Goal: Information Seeking & Learning: Find specific fact

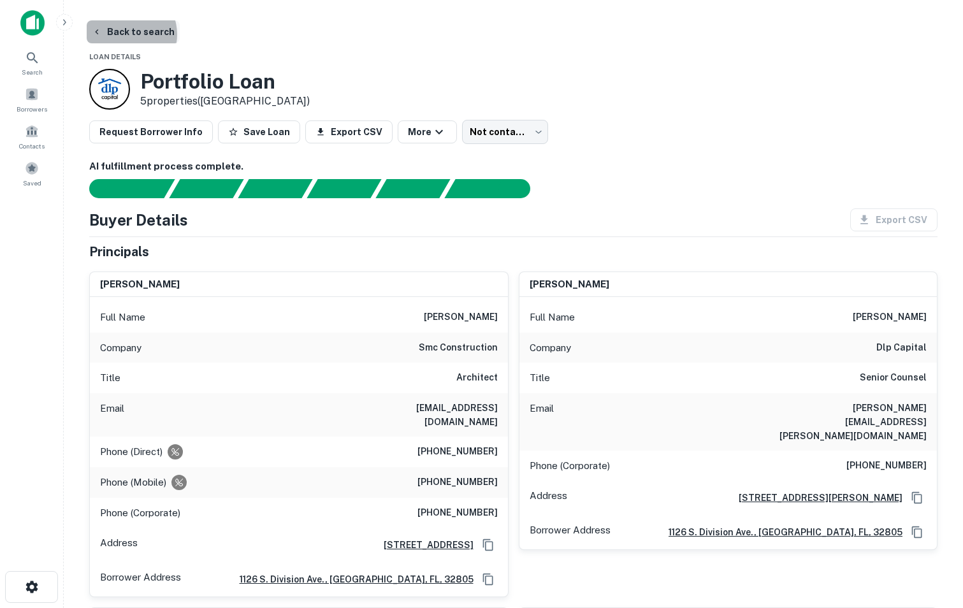
click at [126, 34] on button "Back to search" at bounding box center [133, 31] width 93 height 23
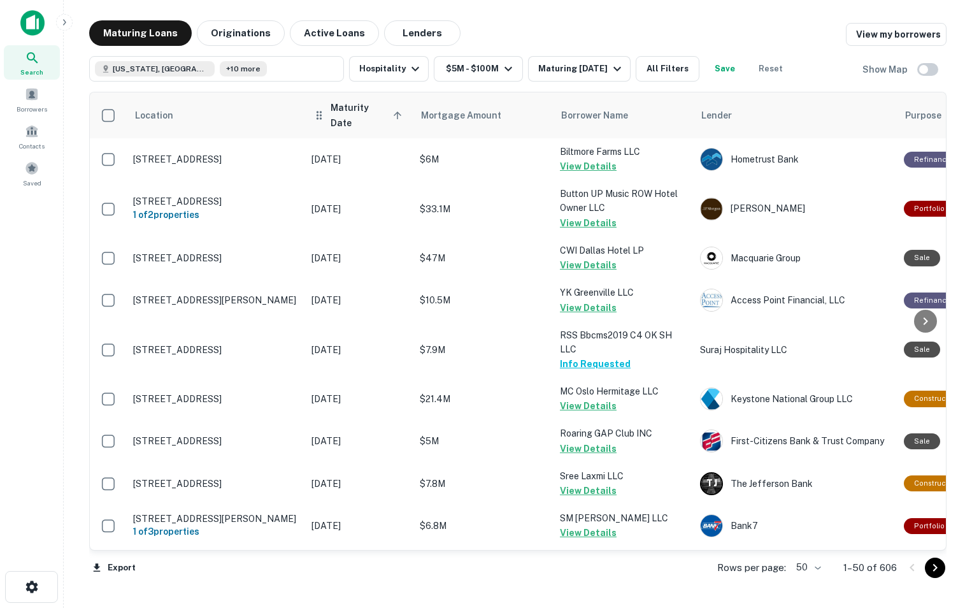
click at [393, 110] on icon at bounding box center [397, 115] width 11 height 11
click at [393, 114] on icon at bounding box center [397, 115] width 11 height 11
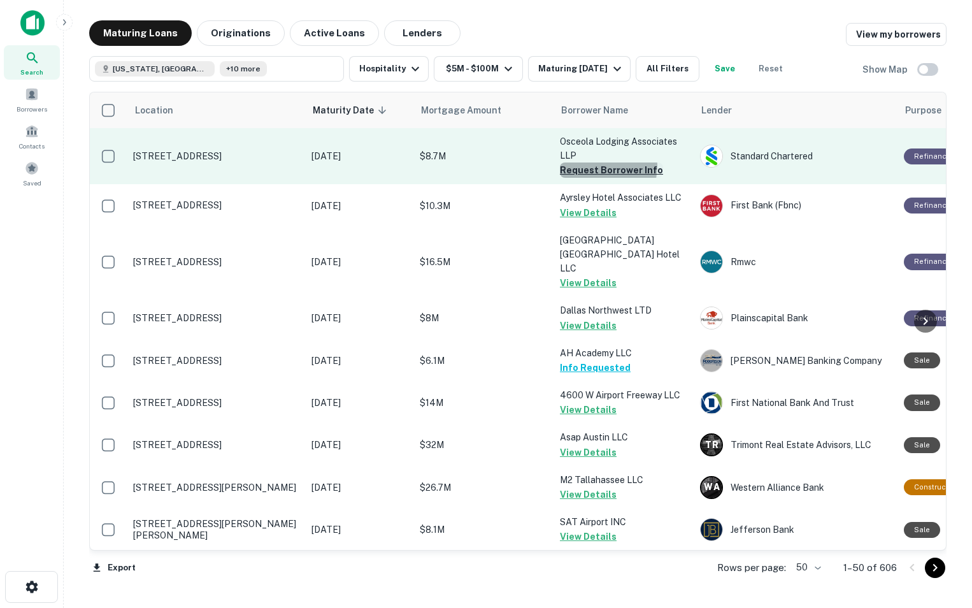
click at [601, 166] on button "Request Borrower Info" at bounding box center [611, 169] width 103 height 15
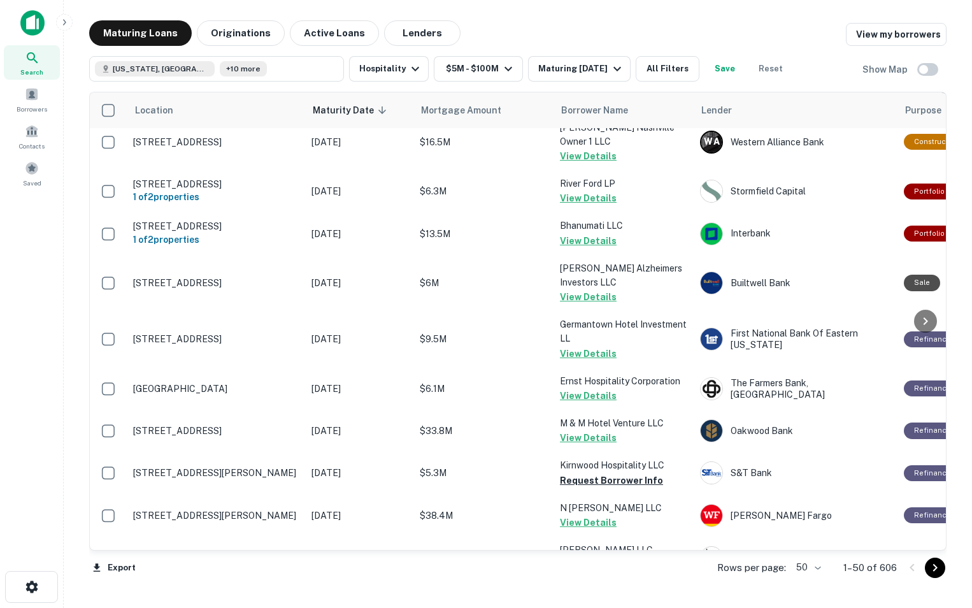
scroll to position [1144, 0]
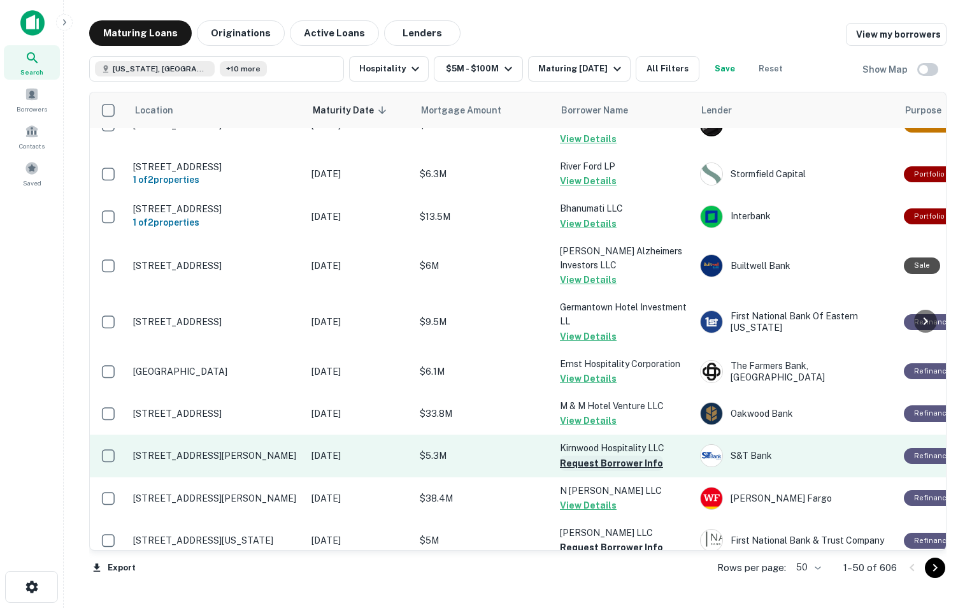
click at [609, 456] on button "Request Borrower Info" at bounding box center [611, 463] width 103 height 15
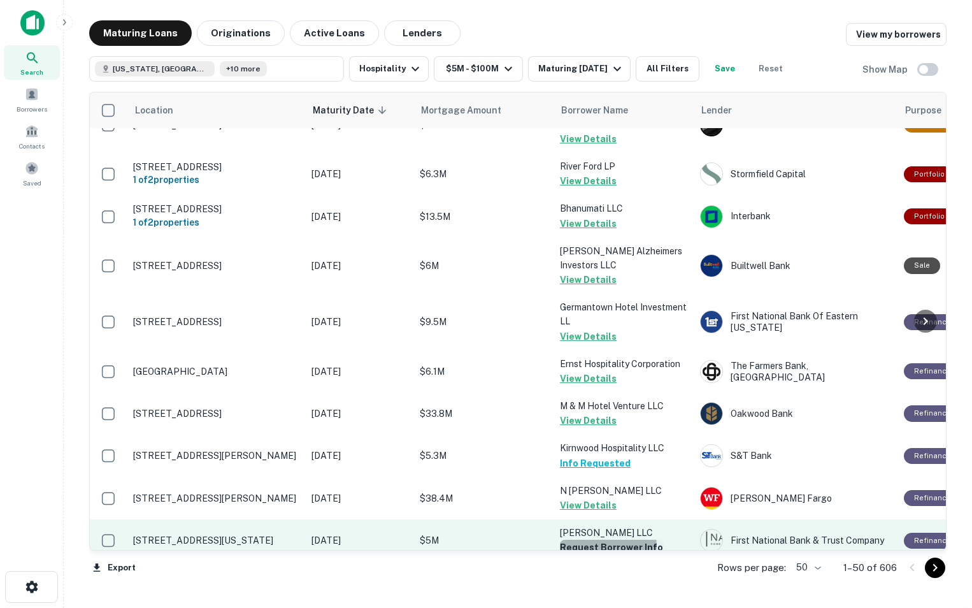
click at [589, 540] on button "Request Borrower Info" at bounding box center [611, 547] width 103 height 15
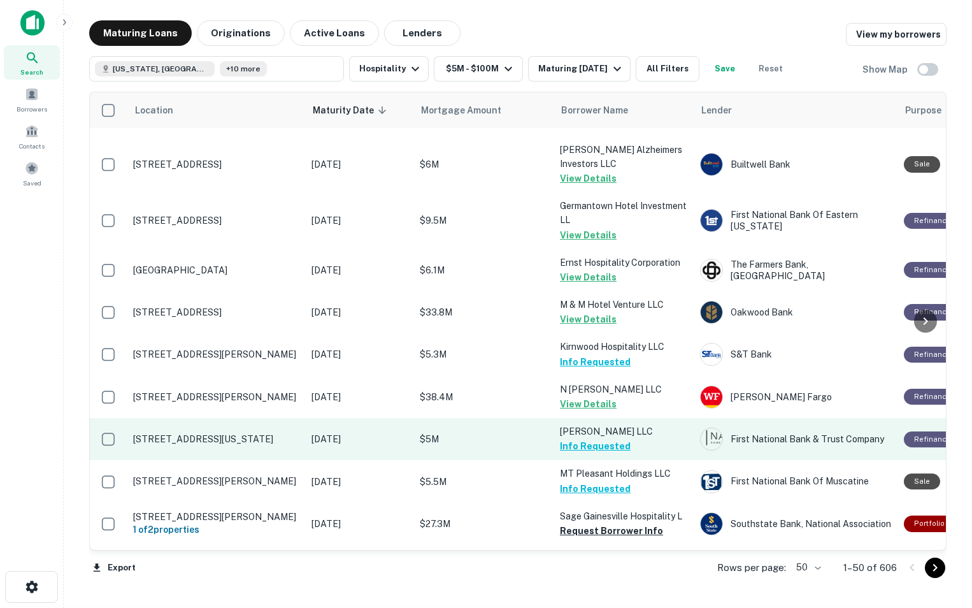
scroll to position [1248, 0]
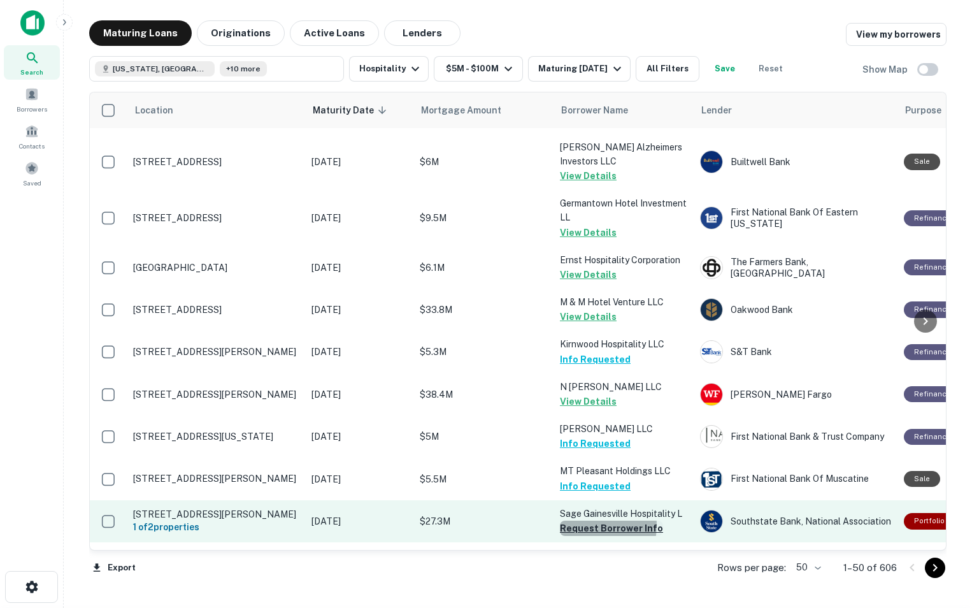
click at [578, 521] on button "Request Borrower Info" at bounding box center [611, 528] width 103 height 15
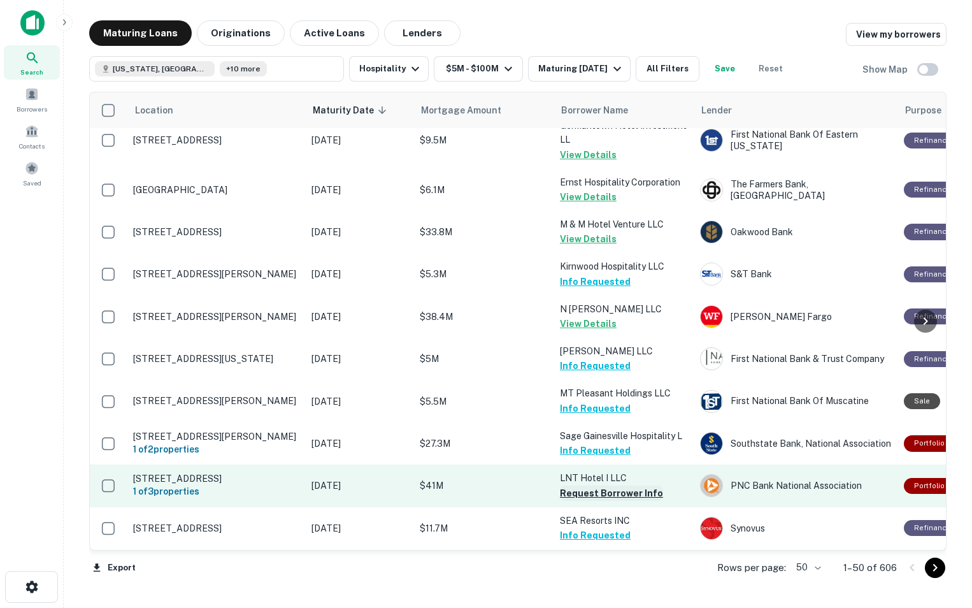
scroll to position [1336, 0]
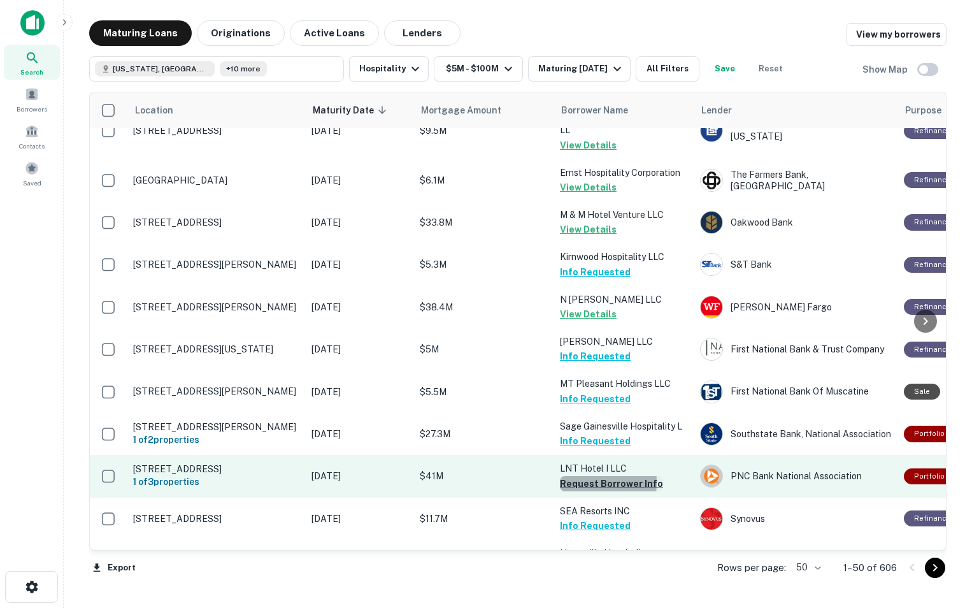
click at [576, 476] on button "Request Borrower Info" at bounding box center [611, 483] width 103 height 15
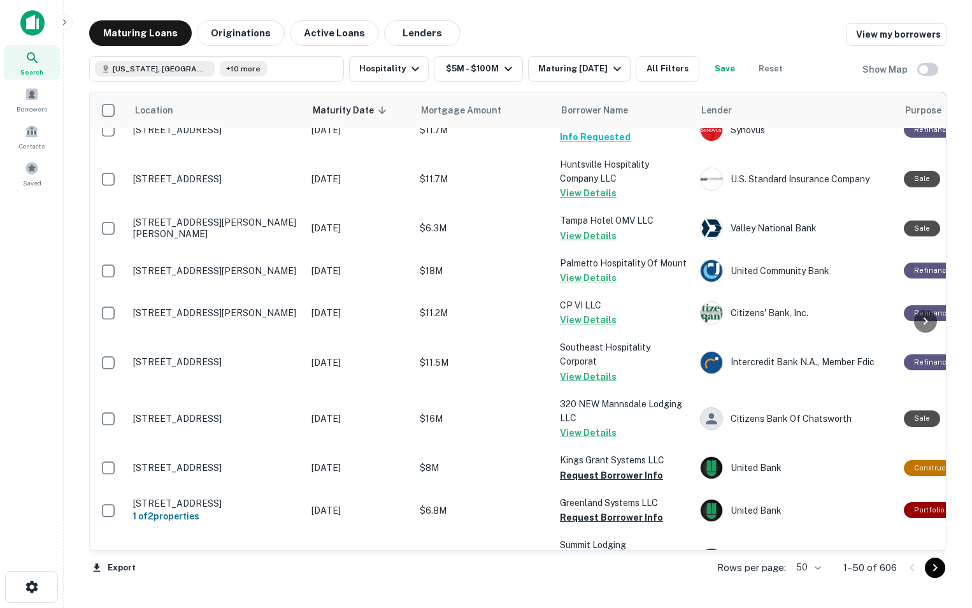
scroll to position [1724, 0]
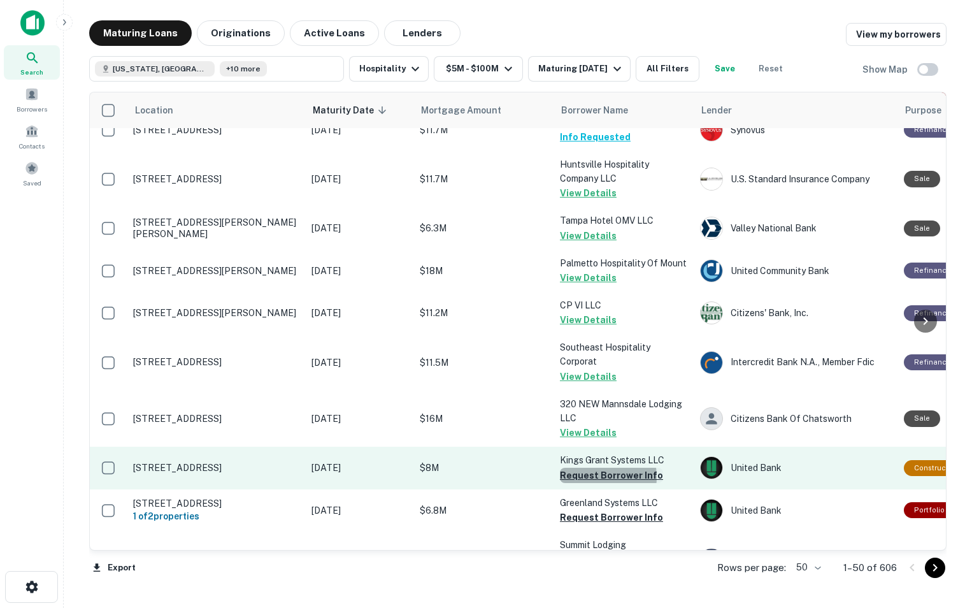
click at [591, 468] on button "Request Borrower Info" at bounding box center [611, 475] width 103 height 15
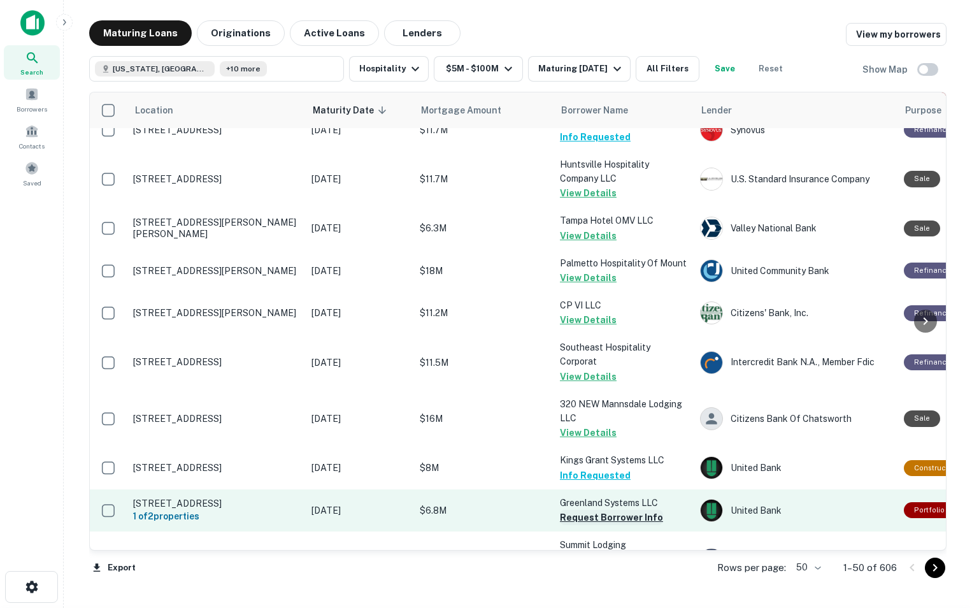
click at [579, 510] on button "Request Borrower Info" at bounding box center [611, 517] width 103 height 15
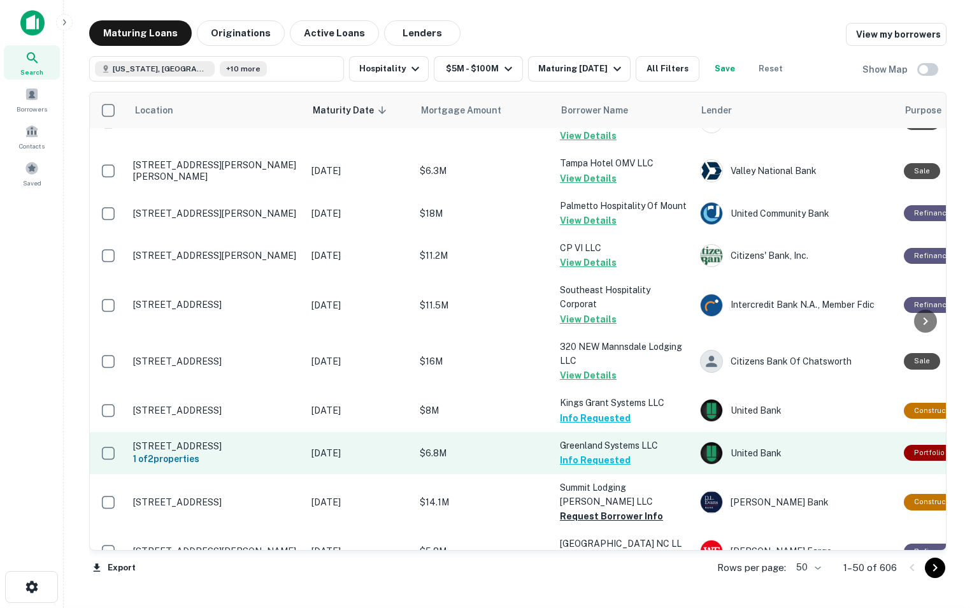
scroll to position [1826, 0]
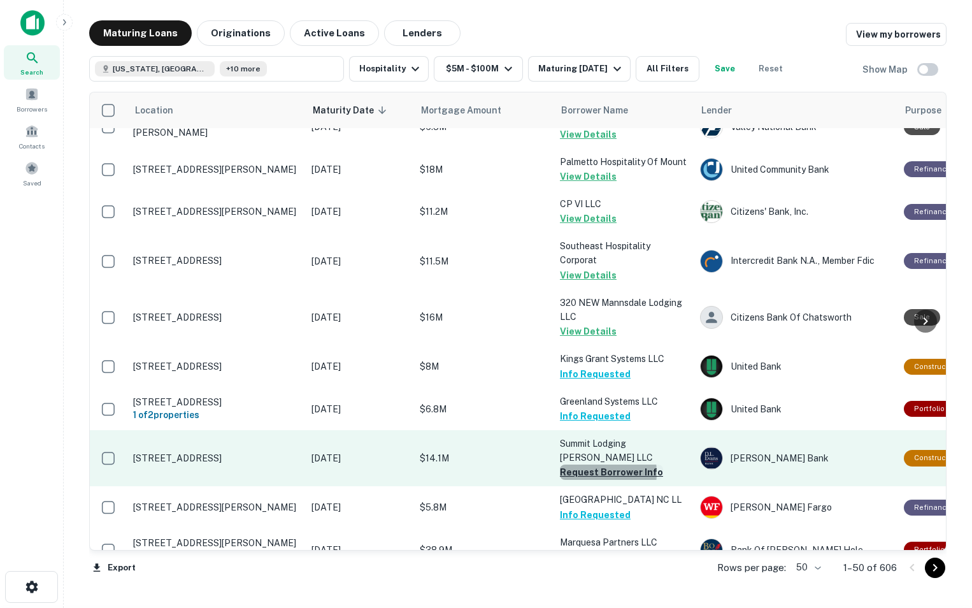
click at [580, 465] on button "Request Borrower Info" at bounding box center [611, 472] width 103 height 15
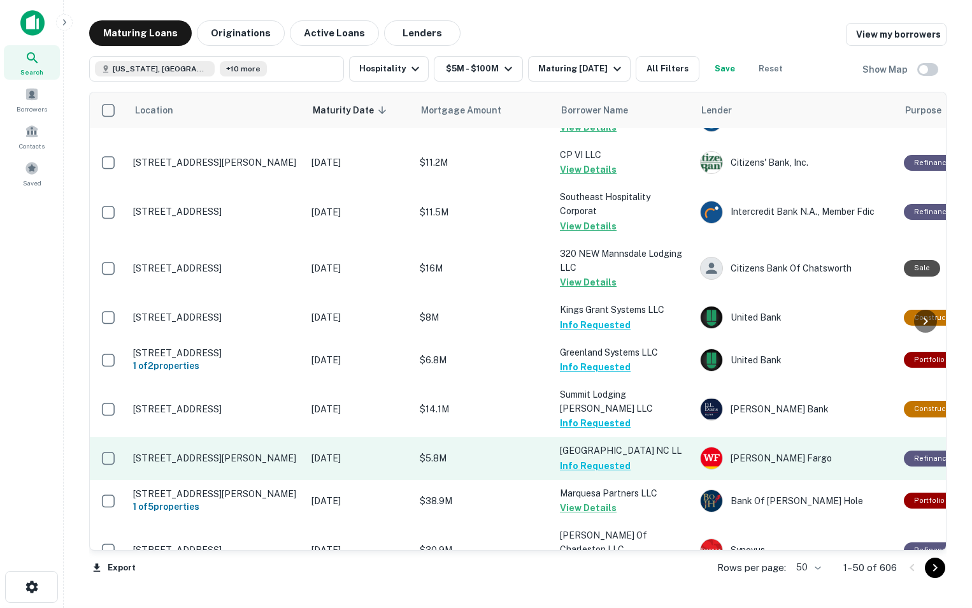
scroll to position [1875, 0]
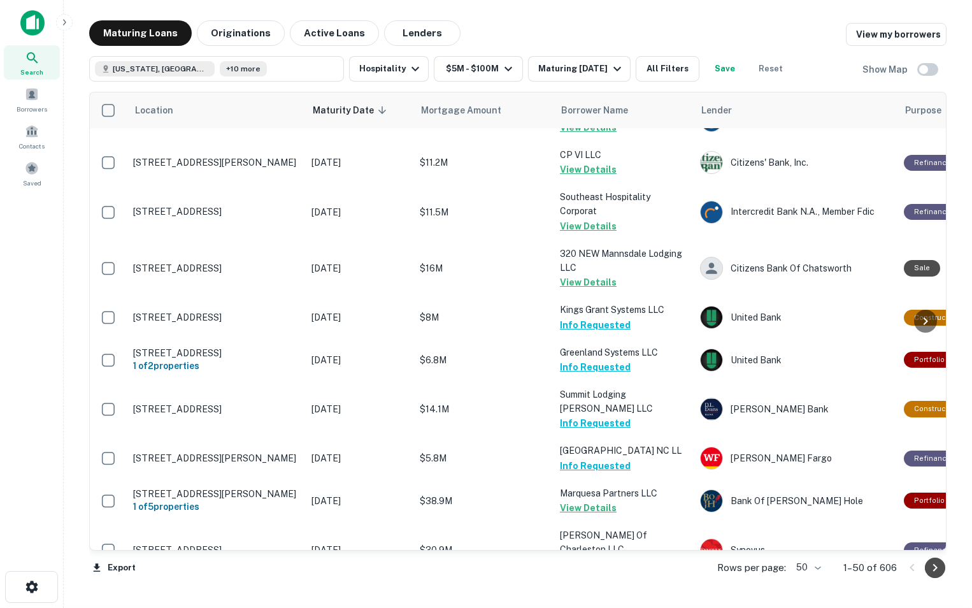
click at [937, 570] on icon "Go to next page" at bounding box center [935, 567] width 15 height 15
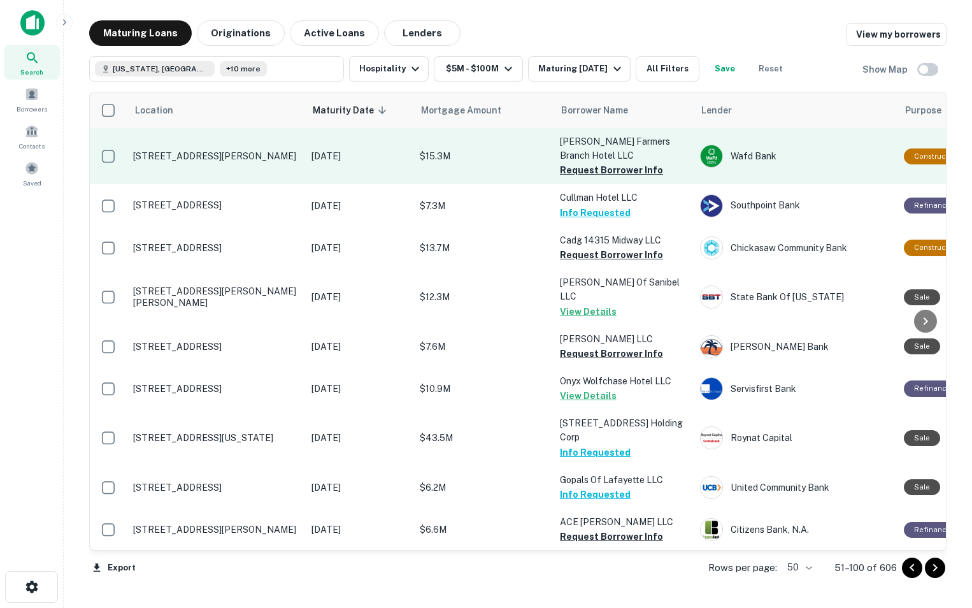
click at [587, 162] on p "[PERSON_NAME] Farmers Branch Hotel LLC" at bounding box center [623, 148] width 127 height 28
click at [585, 169] on button "Request Borrower Info" at bounding box center [611, 169] width 103 height 15
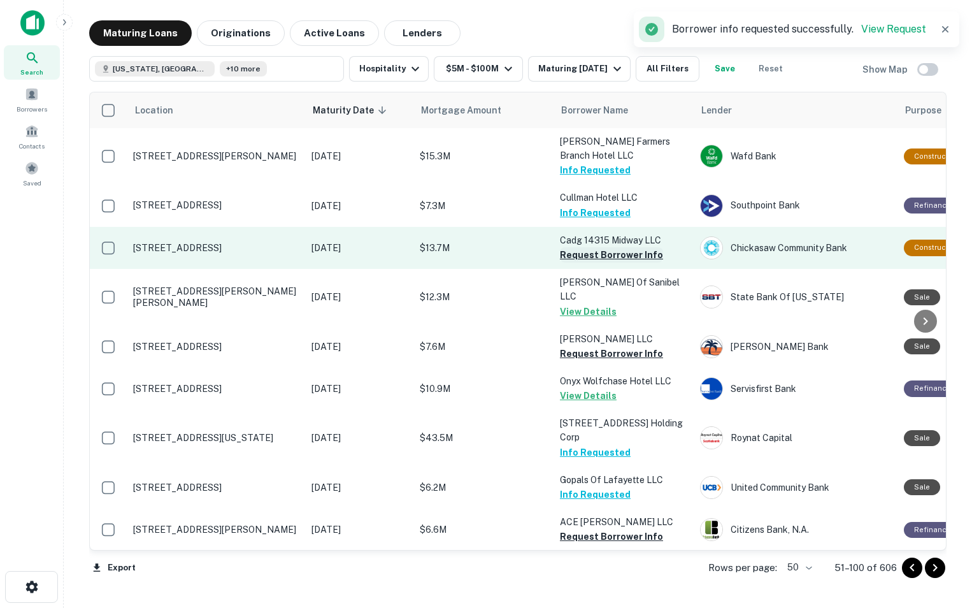
click at [566, 252] on button "Request Borrower Info" at bounding box center [611, 254] width 103 height 15
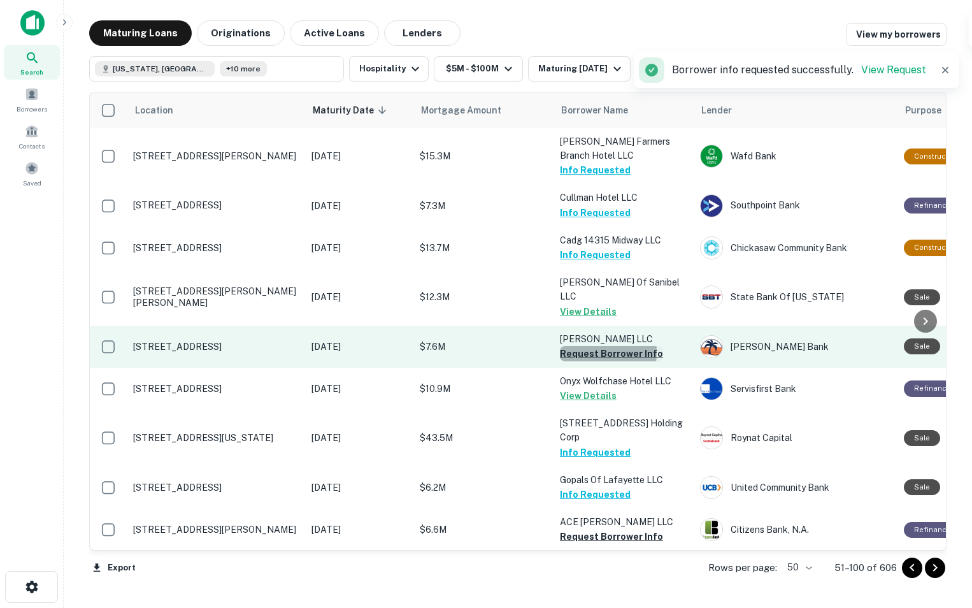
click at [575, 346] on button "Request Borrower Info" at bounding box center [611, 353] width 103 height 15
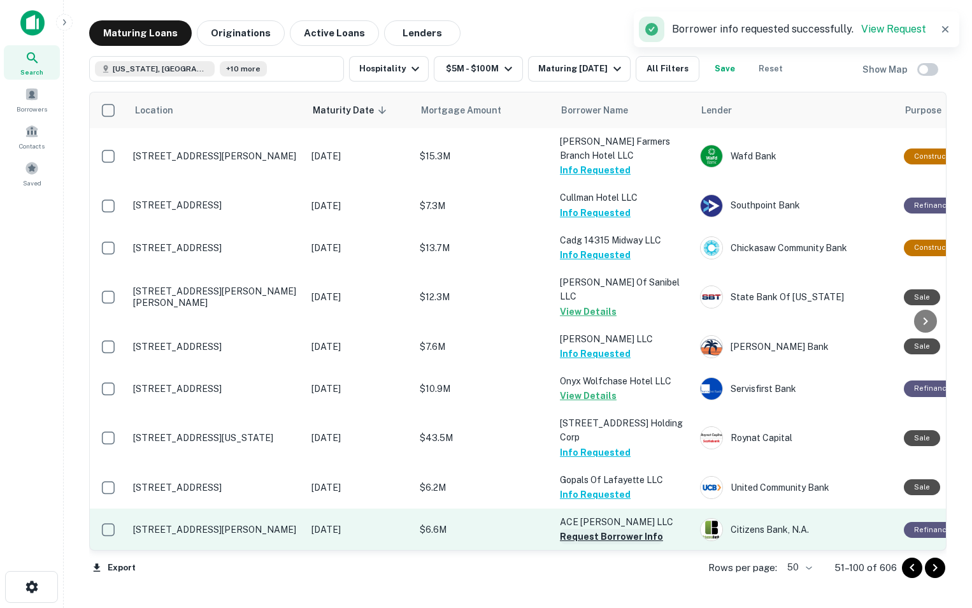
click at [568, 529] on button "Request Borrower Info" at bounding box center [611, 536] width 103 height 15
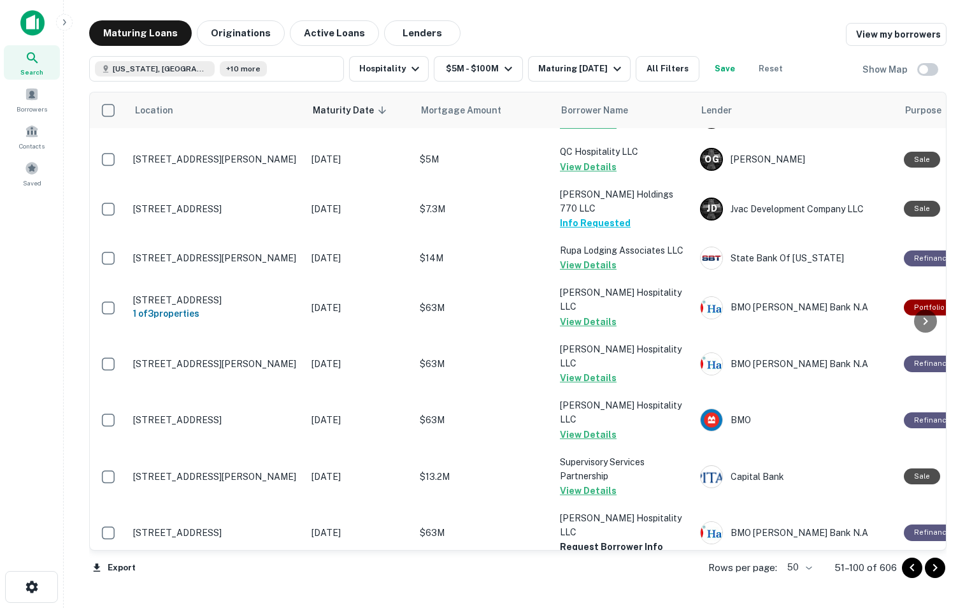
scroll to position [626, 0]
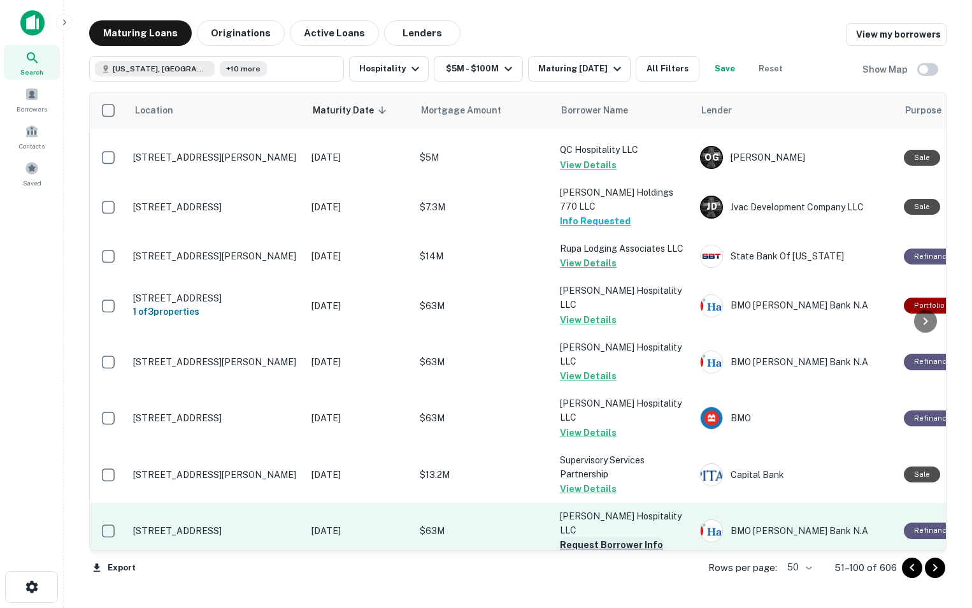
click at [594, 537] on button "Request Borrower Info" at bounding box center [611, 544] width 103 height 15
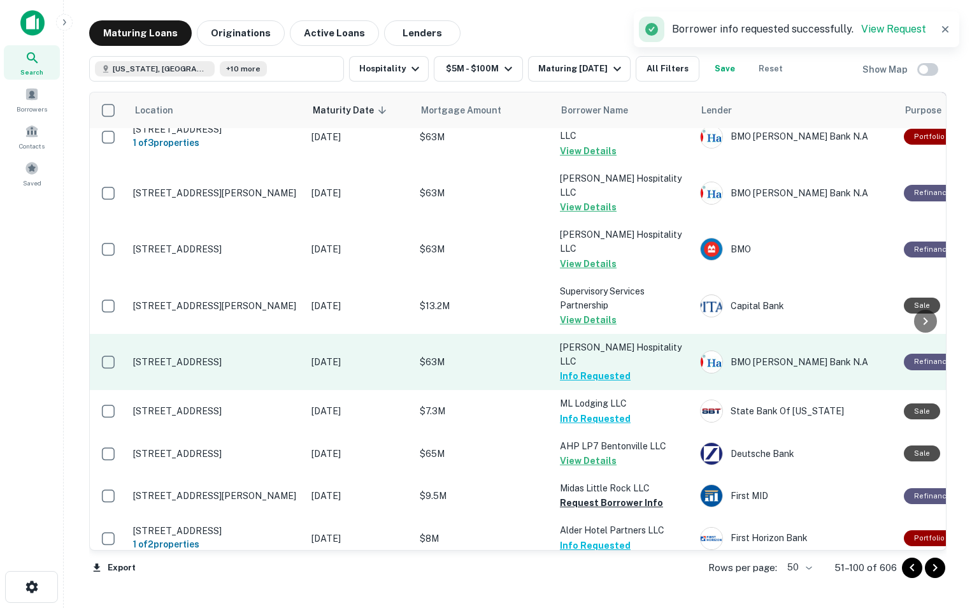
scroll to position [794, 0]
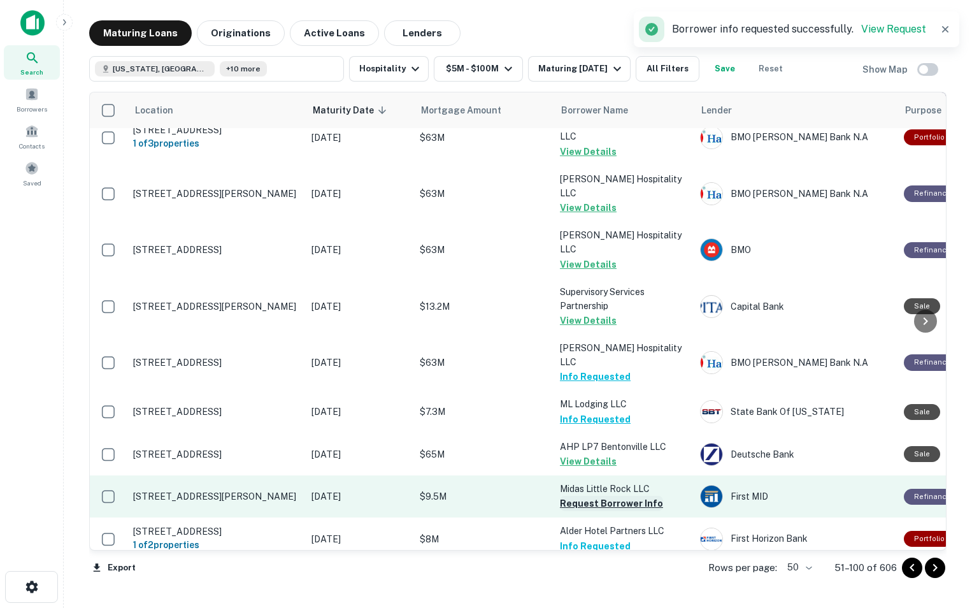
click at [584, 496] on button "Request Borrower Info" at bounding box center [611, 503] width 103 height 15
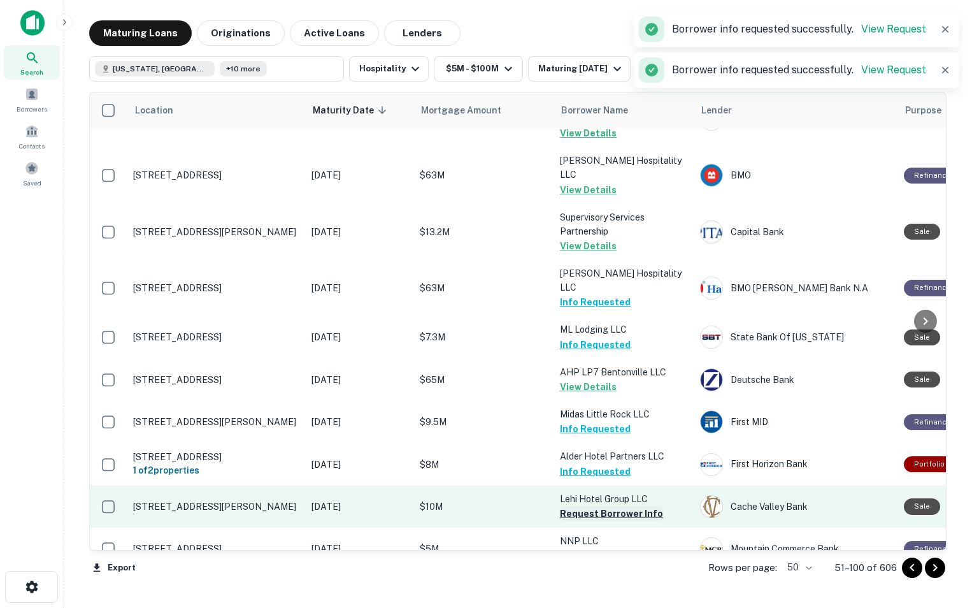
click at [582, 506] on button "Request Borrower Info" at bounding box center [611, 513] width 103 height 15
click at [582, 506] on button "Info Requested" at bounding box center [595, 513] width 71 height 15
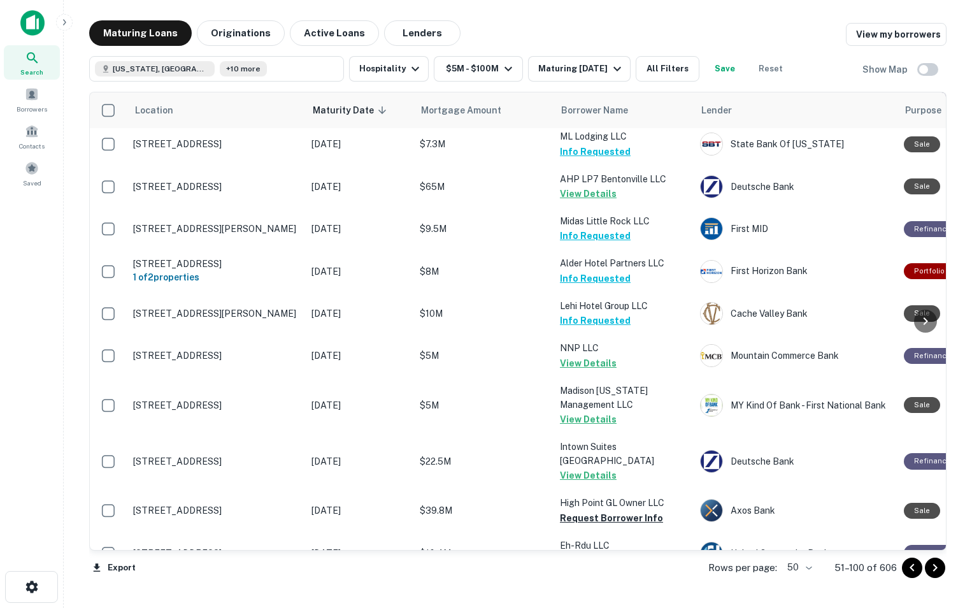
scroll to position [1082, 0]
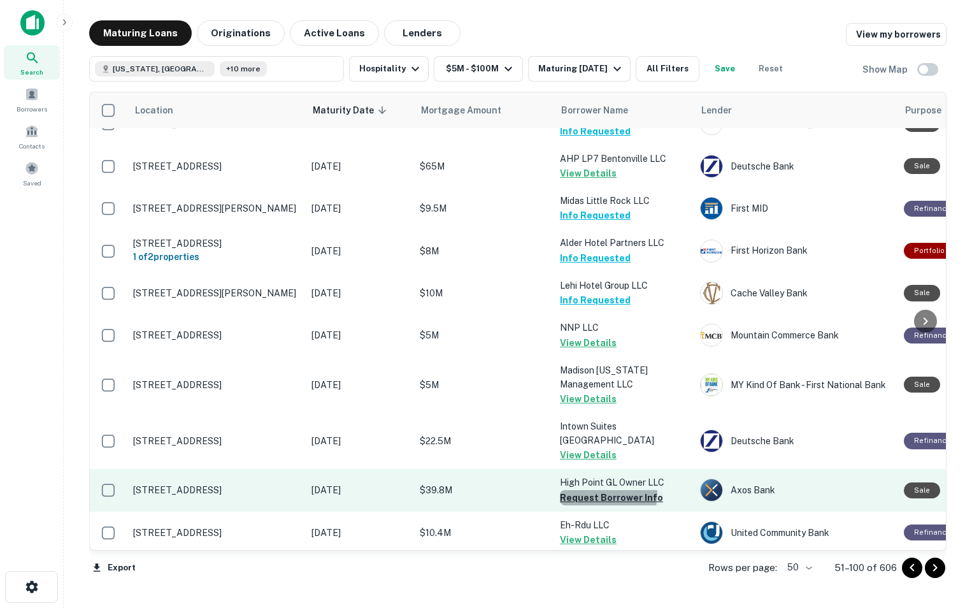
click at [601, 490] on button "Request Borrower Info" at bounding box center [611, 497] width 103 height 15
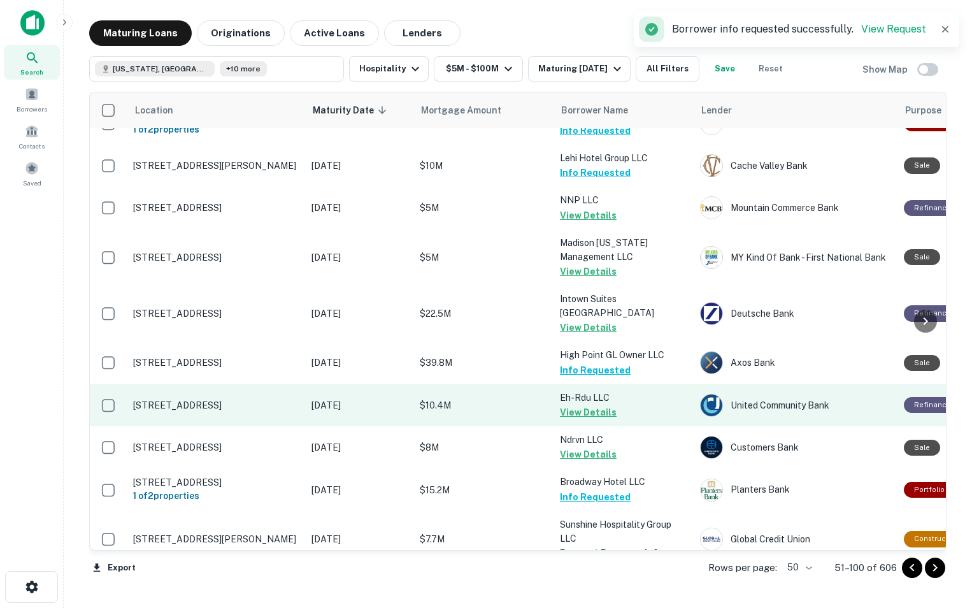
scroll to position [1213, 0]
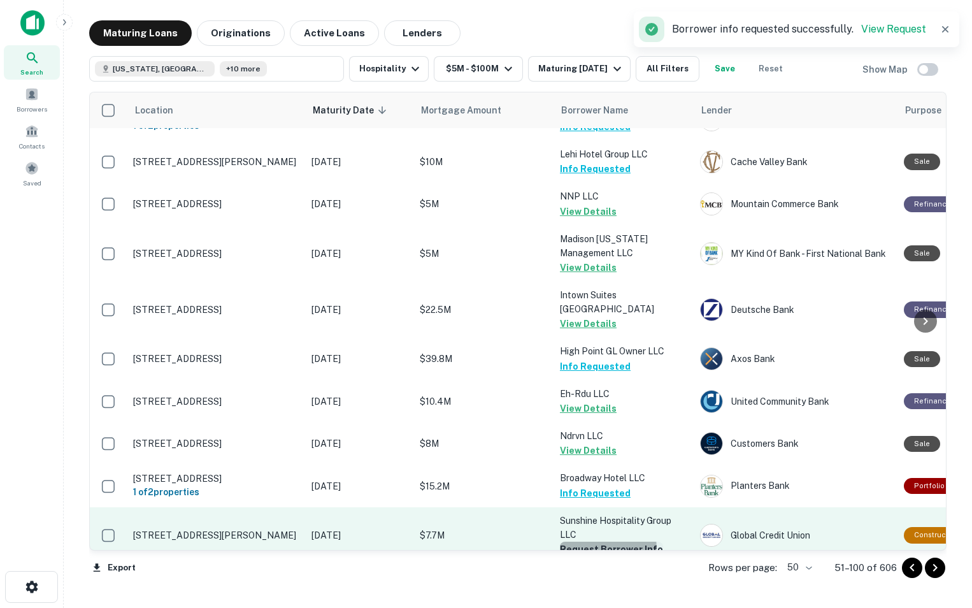
click at [577, 542] on button "Request Borrower Info" at bounding box center [611, 549] width 103 height 15
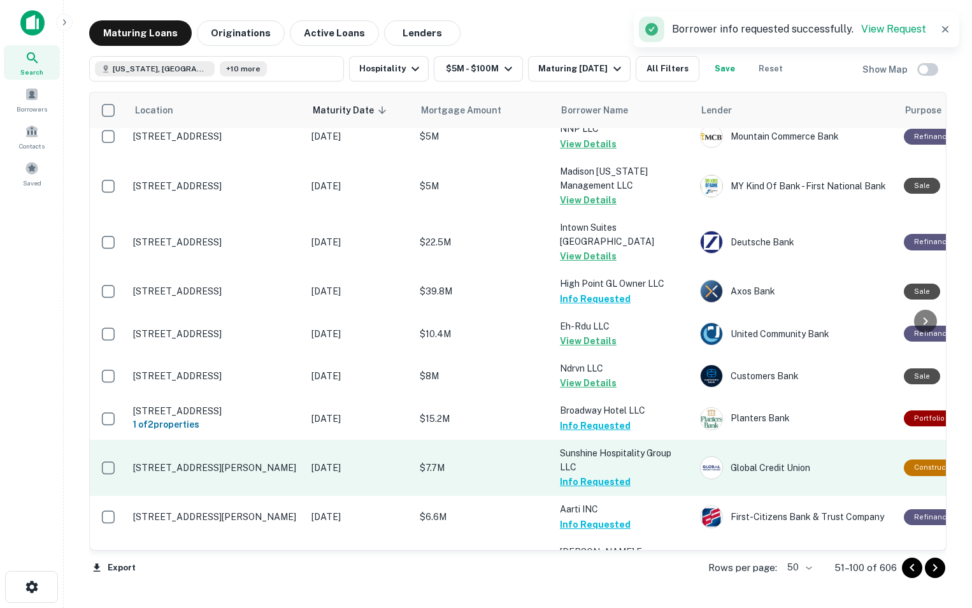
scroll to position [1313, 0]
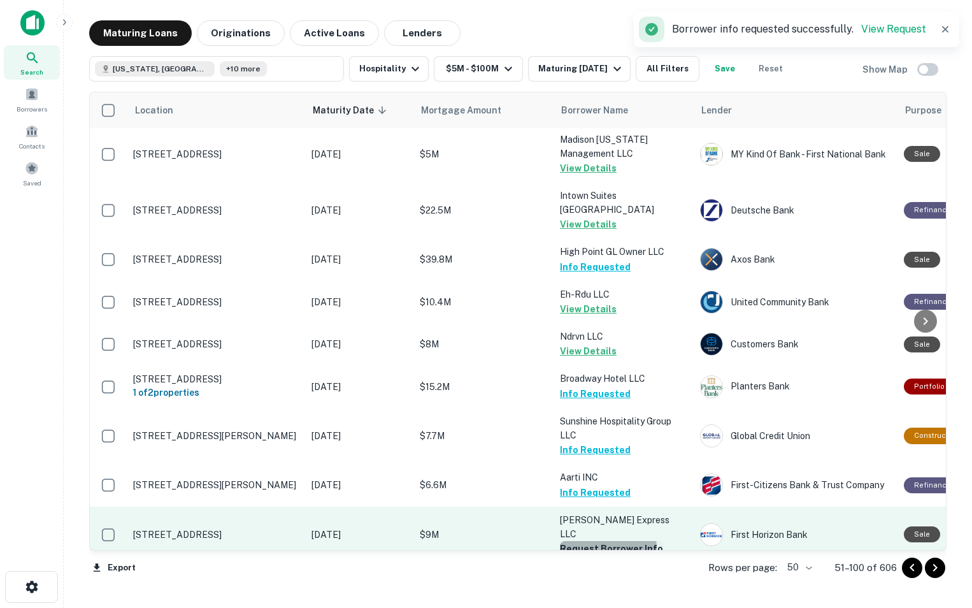
click at [563, 541] on button "Request Borrower Info" at bounding box center [611, 548] width 103 height 15
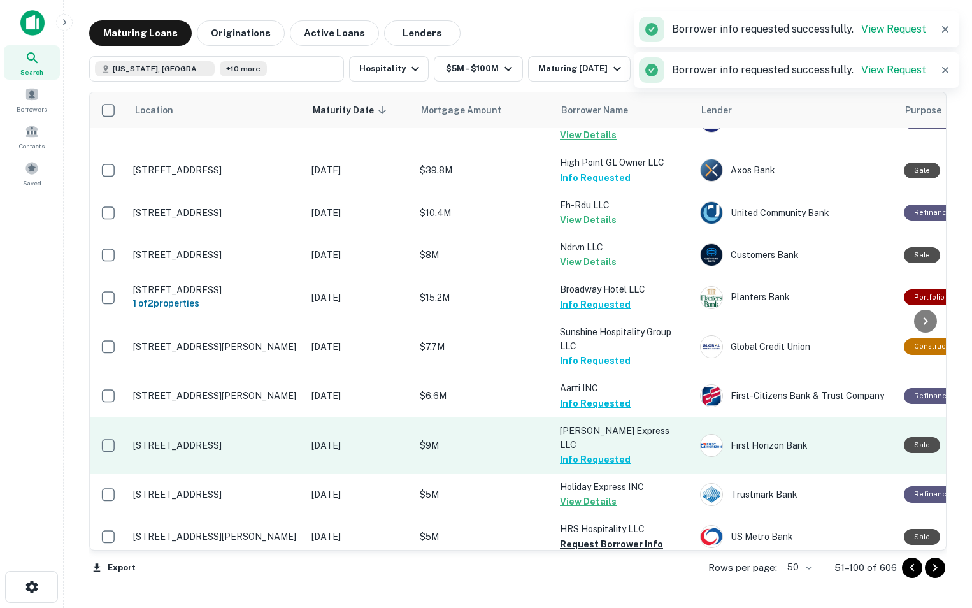
scroll to position [1402, 0]
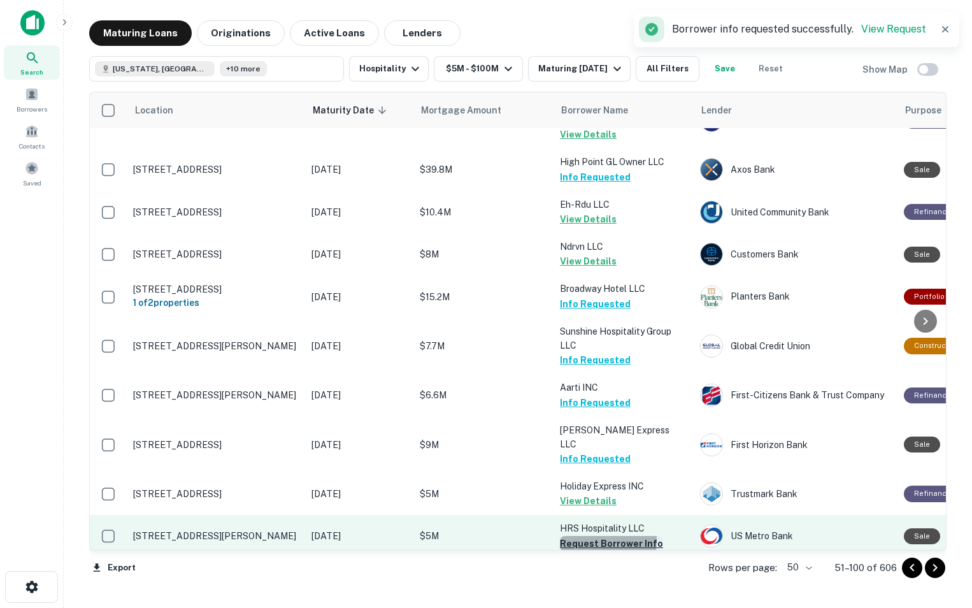
click at [566, 536] on button "Request Borrower Info" at bounding box center [611, 543] width 103 height 15
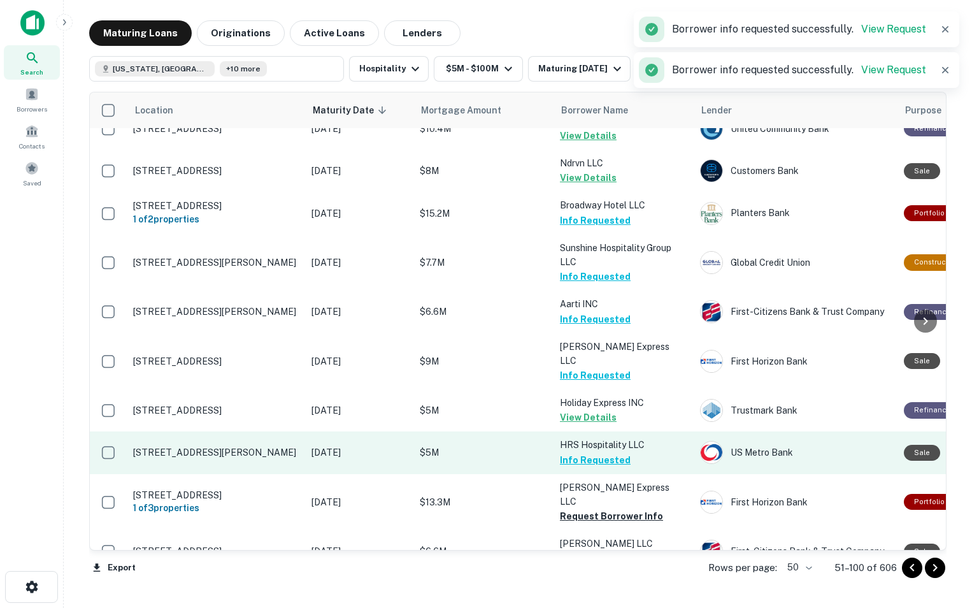
scroll to position [1491, 0]
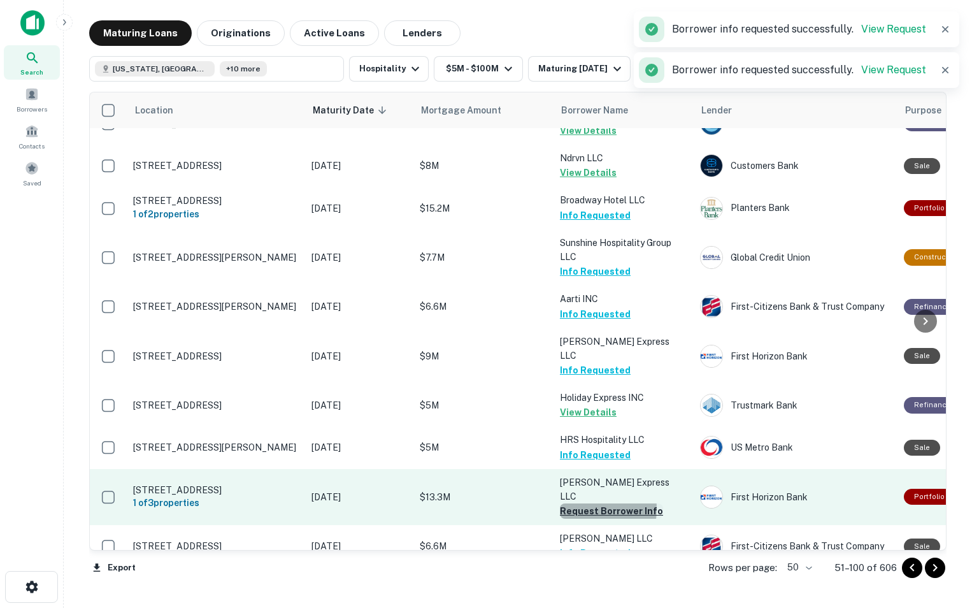
click at [570, 503] on button "Request Borrower Info" at bounding box center [611, 510] width 103 height 15
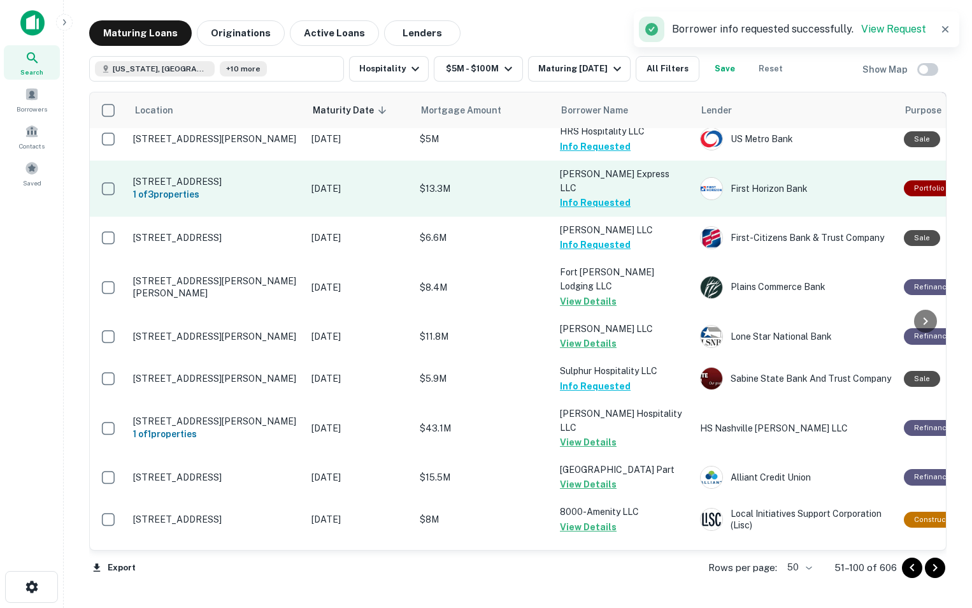
scroll to position [1811, 0]
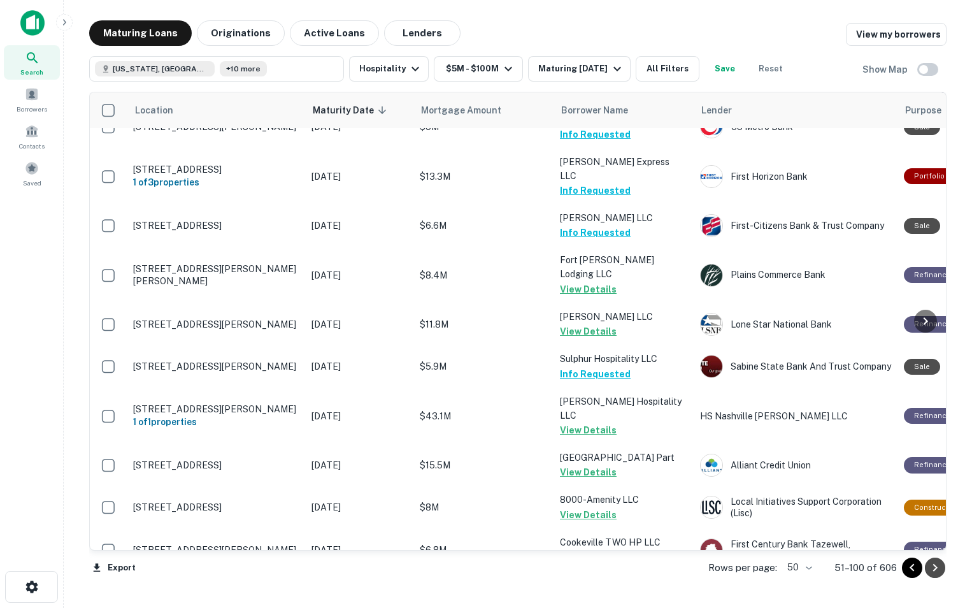
click at [939, 568] on icon "Go to next page" at bounding box center [935, 567] width 15 height 15
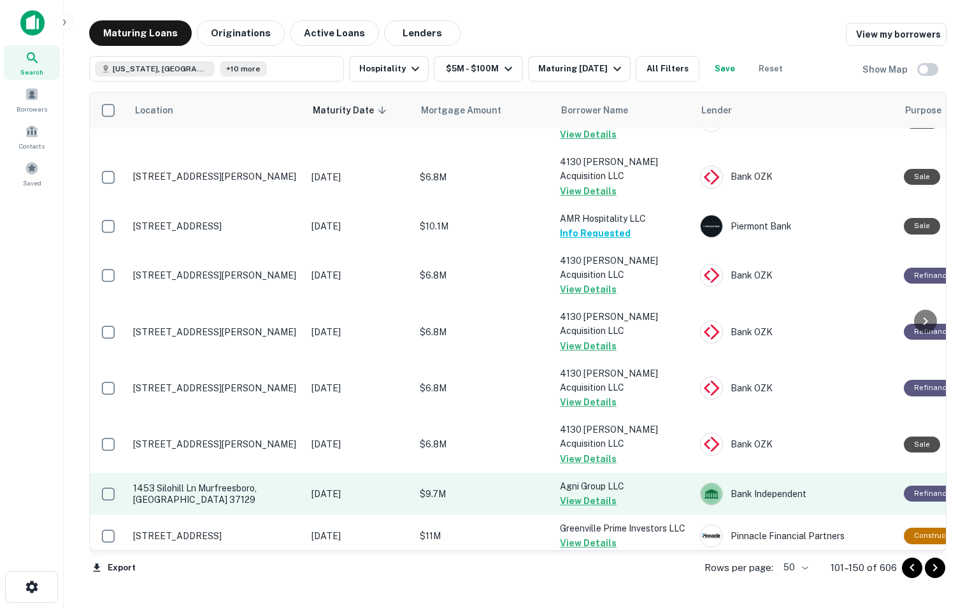
scroll to position [1801, 0]
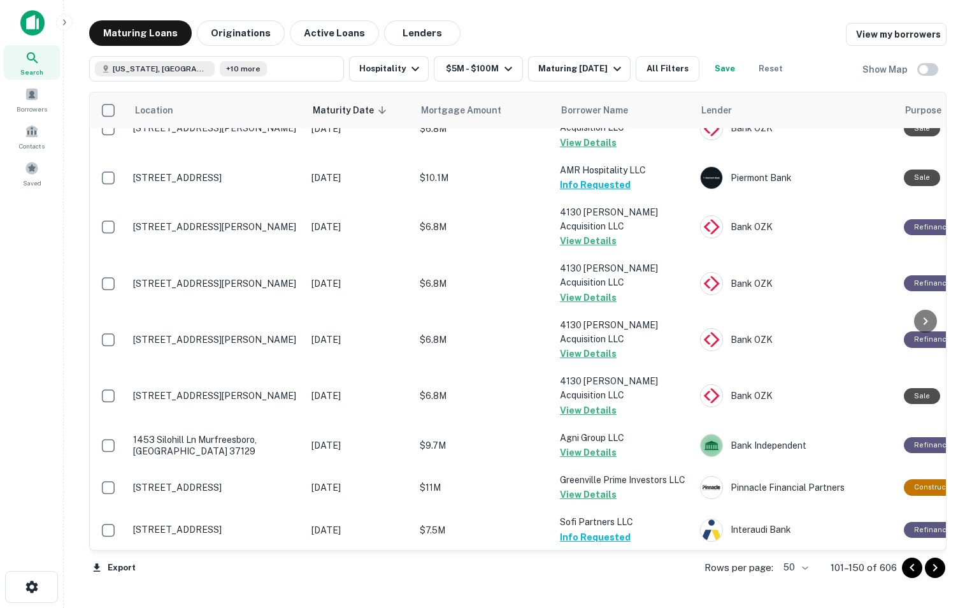
click at [942, 570] on icon "Go to next page" at bounding box center [935, 567] width 15 height 15
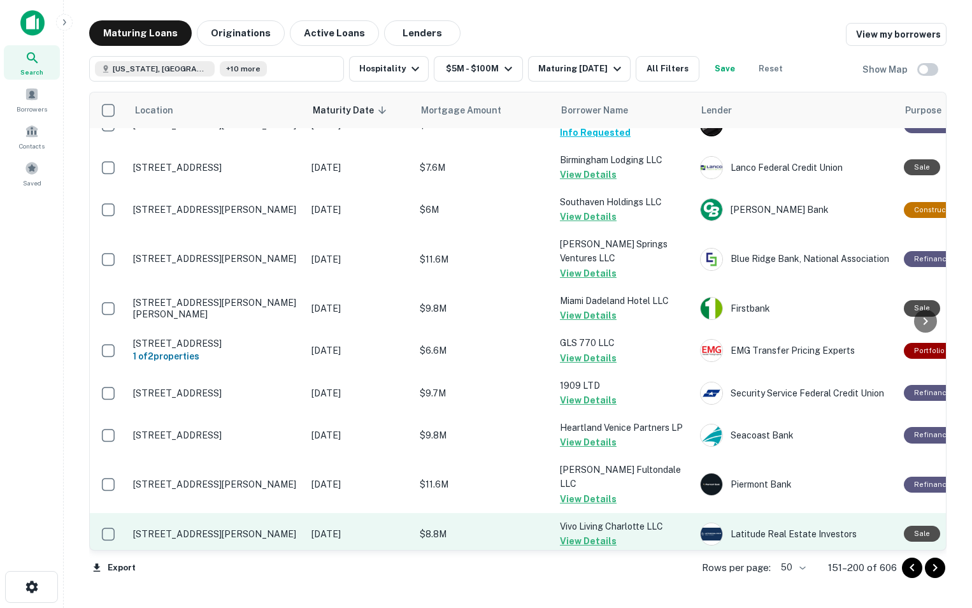
scroll to position [1766, 0]
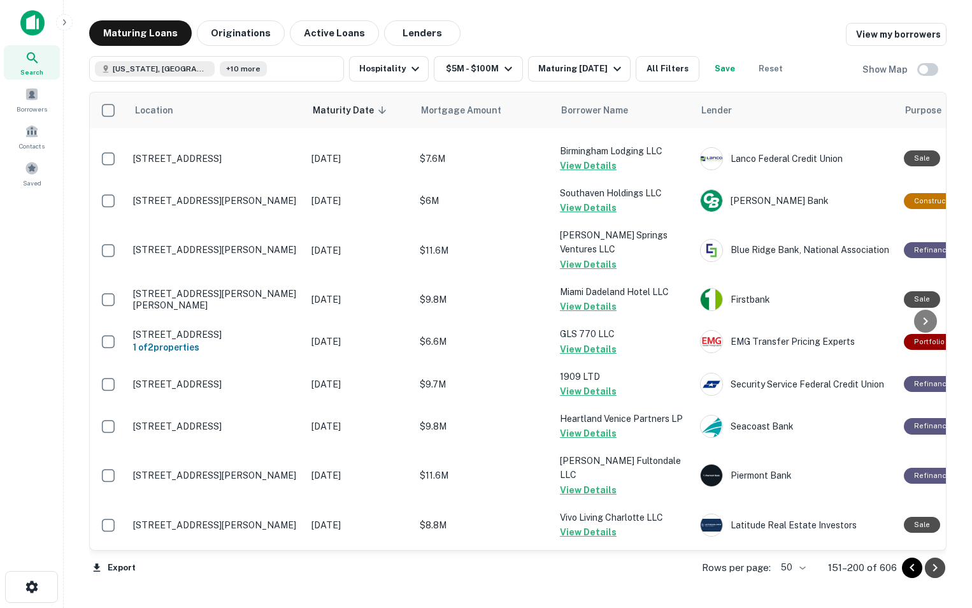
click at [940, 572] on icon "Go to next page" at bounding box center [935, 567] width 15 height 15
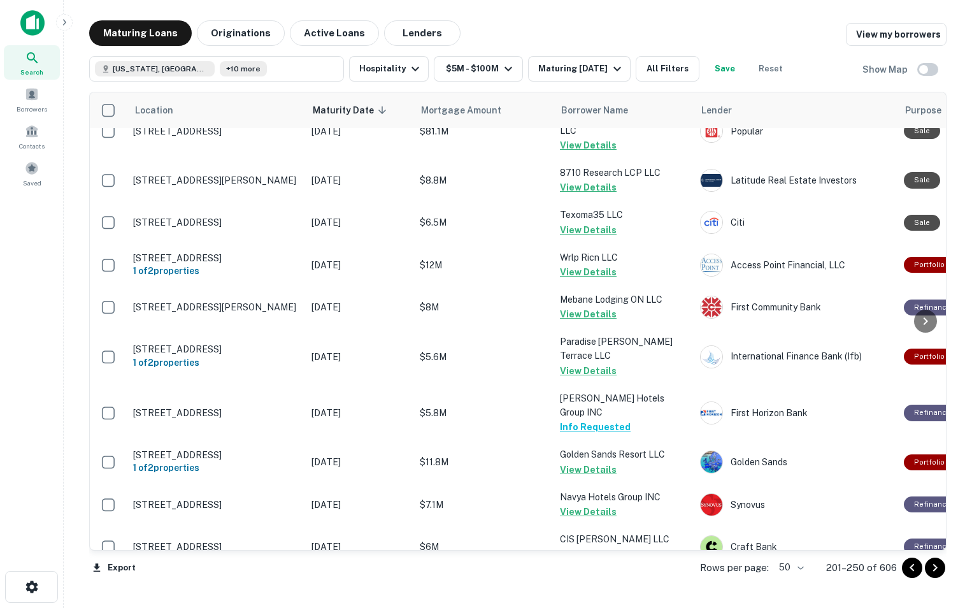
scroll to position [1852, 0]
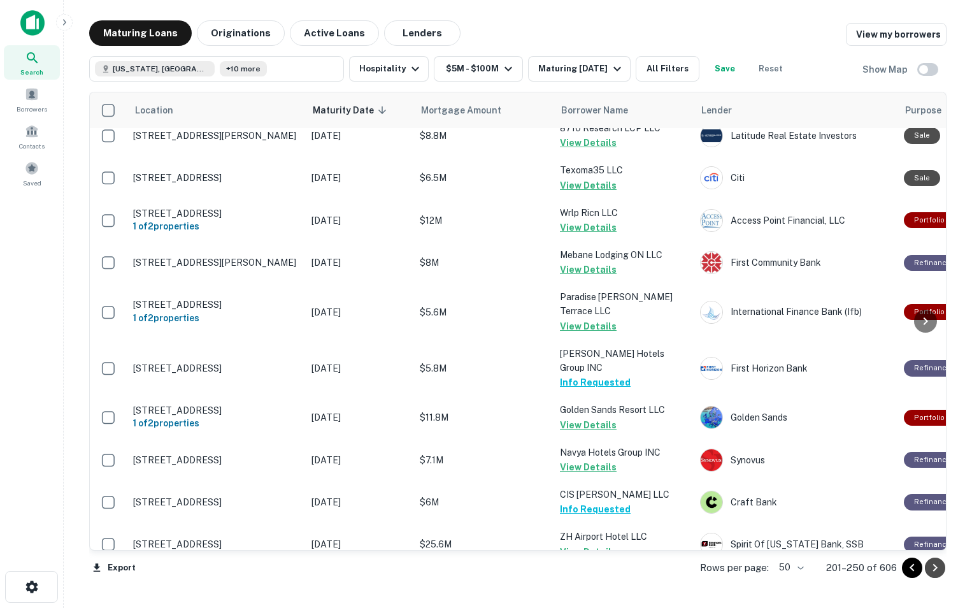
click at [940, 573] on icon "Go to next page" at bounding box center [935, 567] width 15 height 15
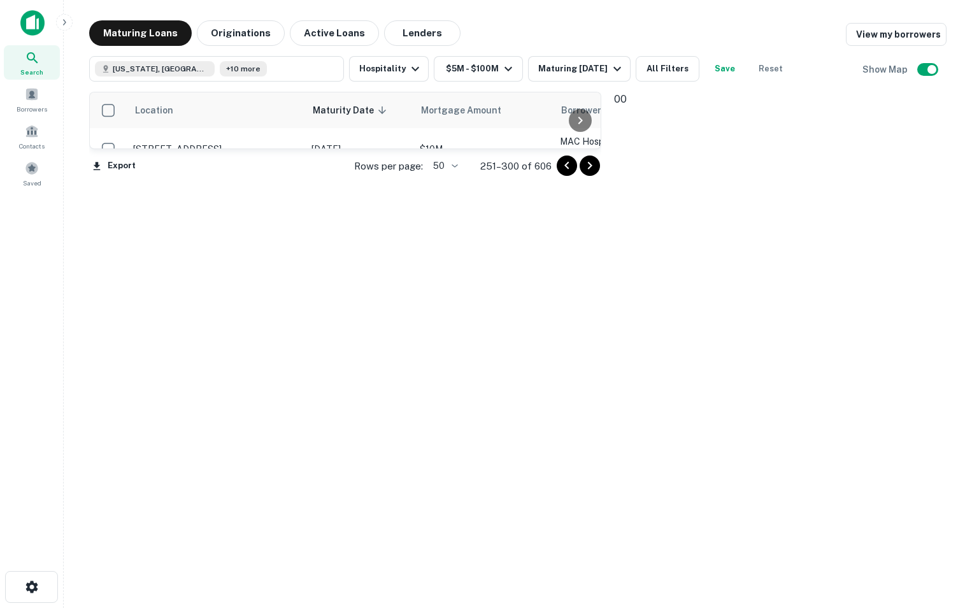
scroll to position [1864, 0]
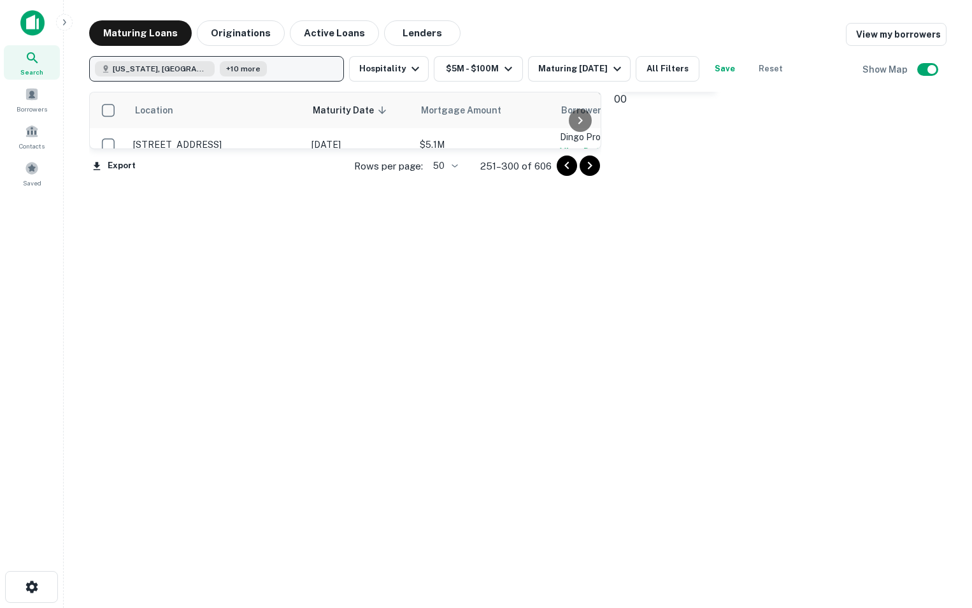
click at [277, 70] on button "[US_STATE], [GEOGRAPHIC_DATA] +10 more" at bounding box center [216, 68] width 255 height 25
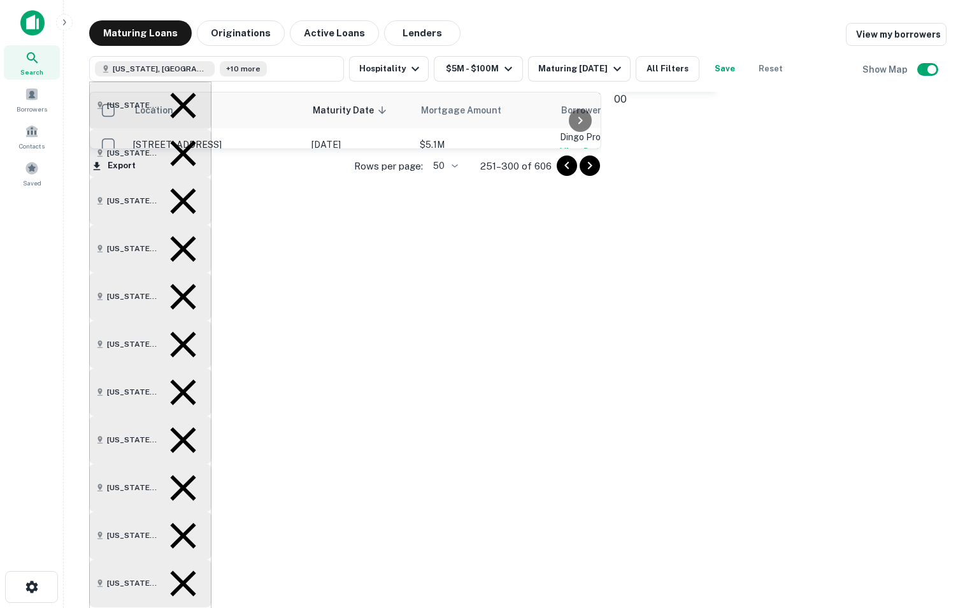
type input "*******"
type input "**********"
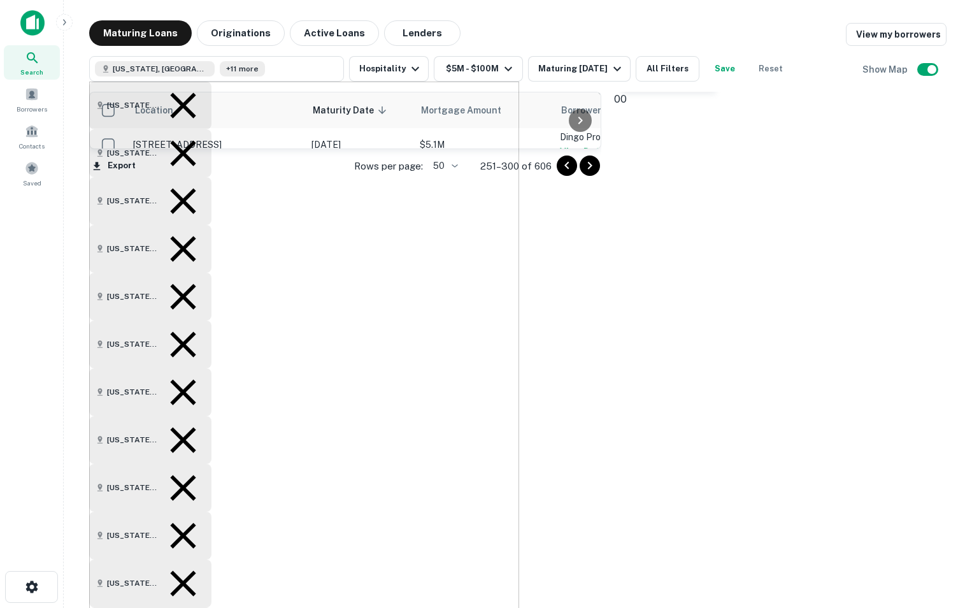
type input "***"
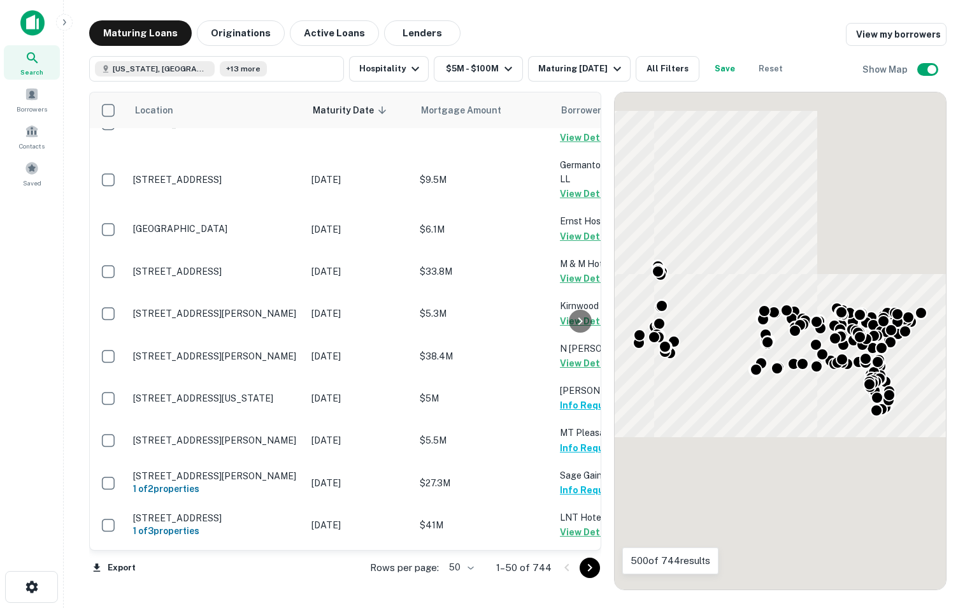
scroll to position [1839, 0]
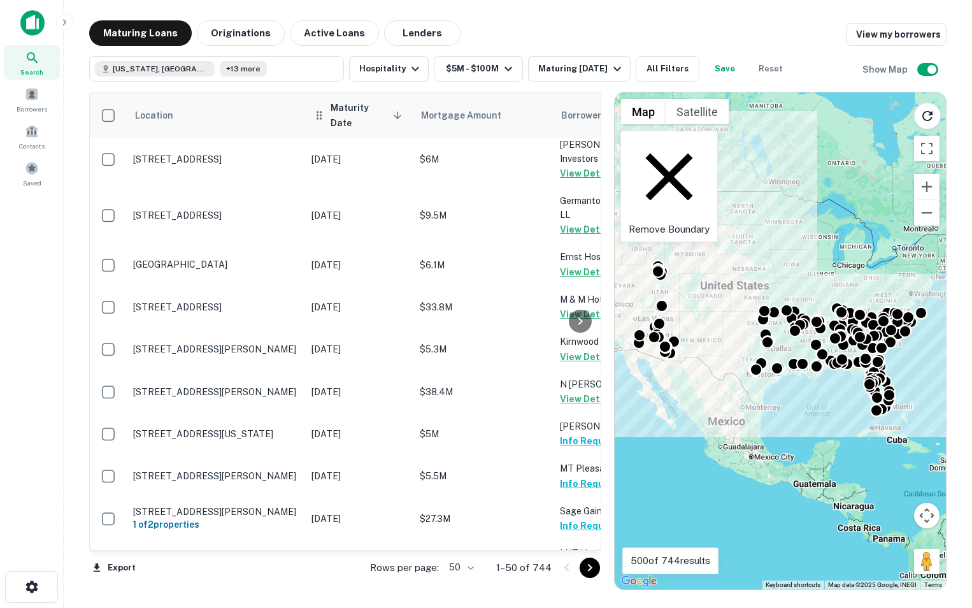
click at [397, 112] on icon at bounding box center [398, 116] width 8 height 8
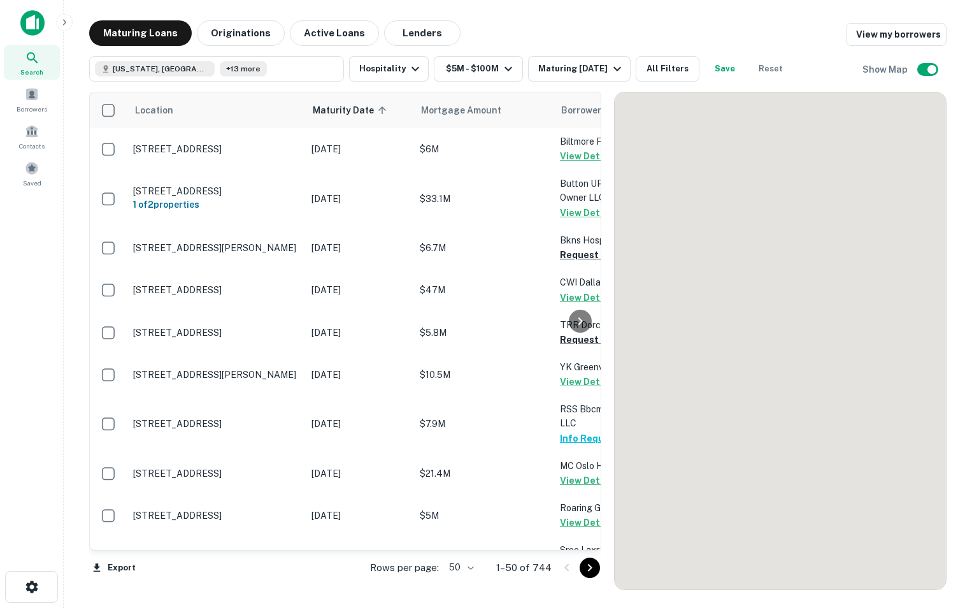
scroll to position [494, 0]
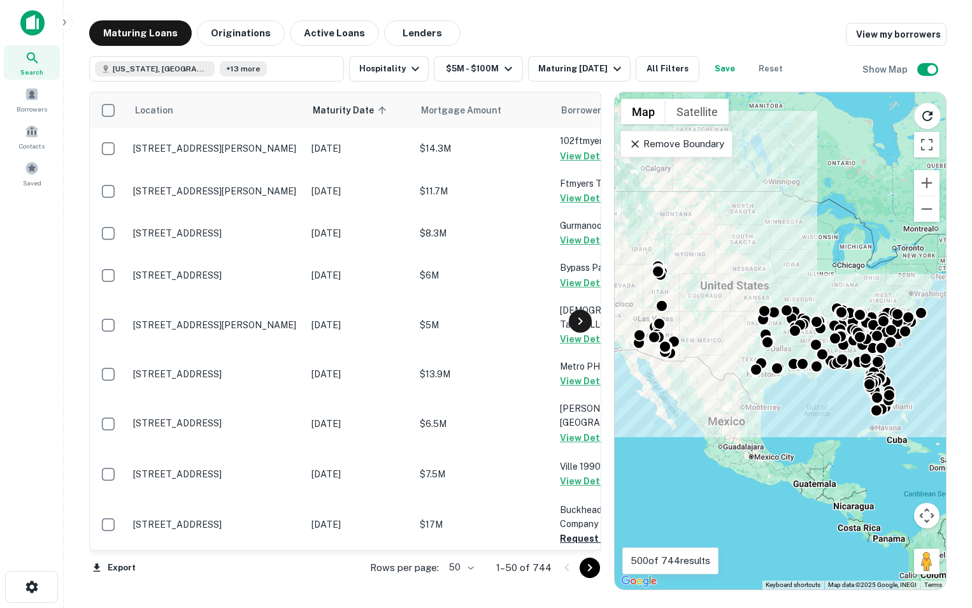
click at [580, 324] on icon at bounding box center [580, 320] width 15 height 15
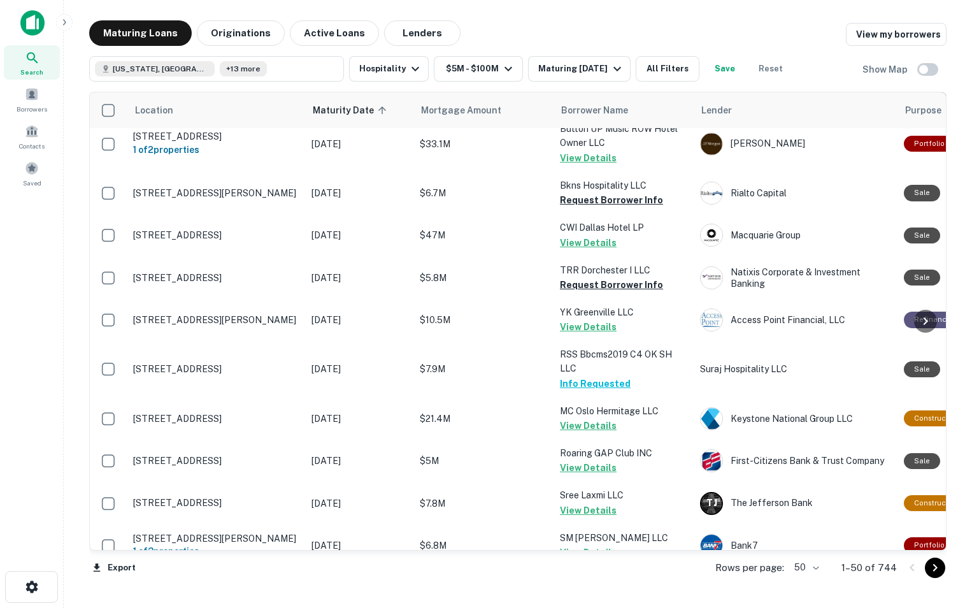
scroll to position [0, 0]
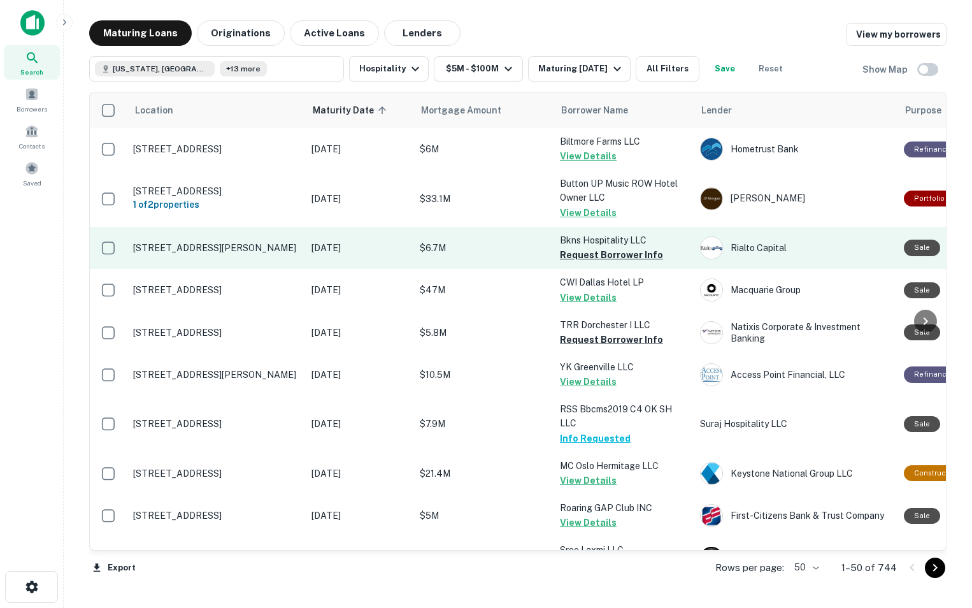
click at [238, 253] on p "[STREET_ADDRESS][PERSON_NAME]" at bounding box center [216, 247] width 166 height 11
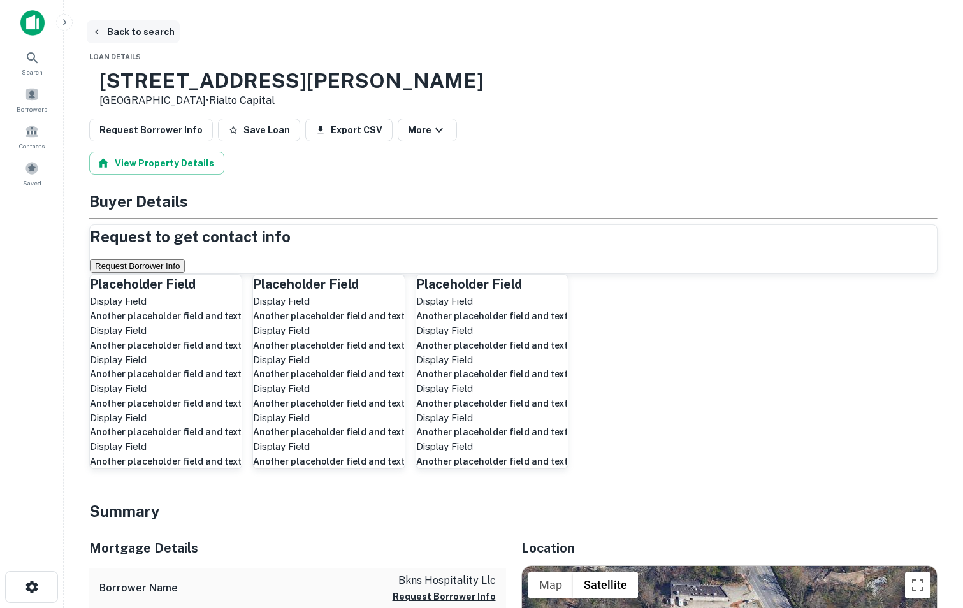
click at [103, 35] on button "Back to search" at bounding box center [133, 31] width 93 height 23
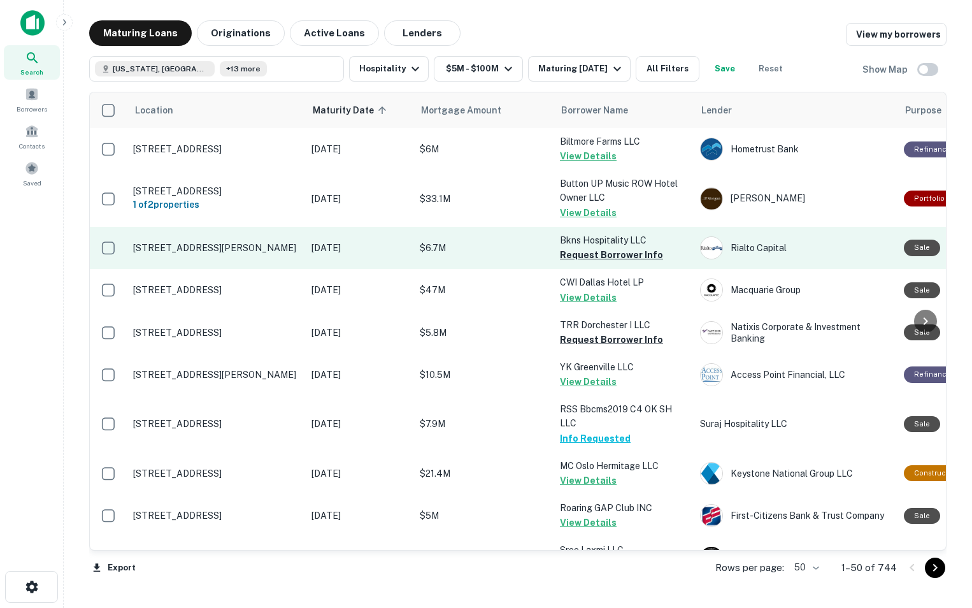
click at [223, 249] on p "[STREET_ADDRESS][PERSON_NAME]" at bounding box center [216, 247] width 166 height 11
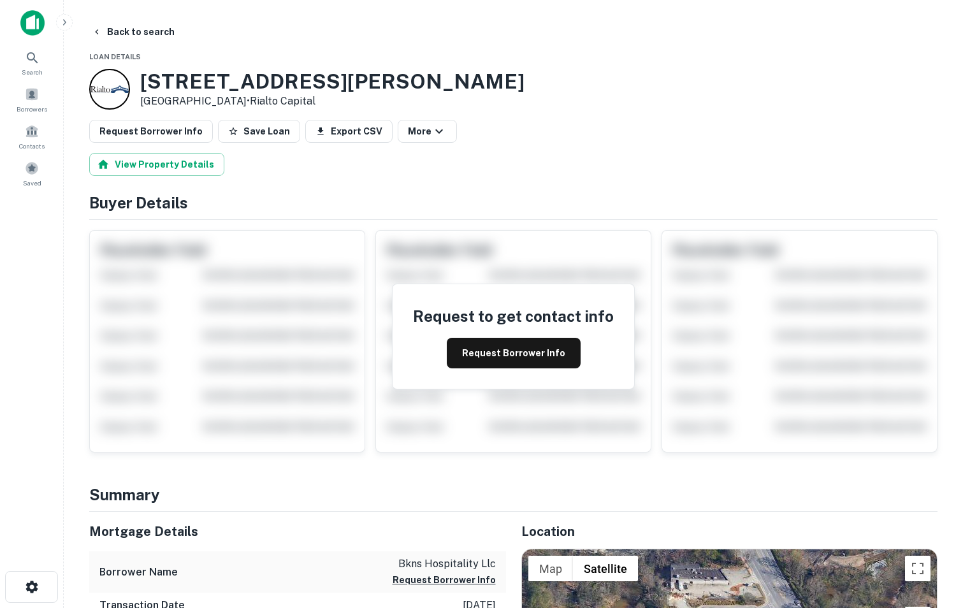
click at [134, 27] on button "Back to search" at bounding box center [133, 31] width 93 height 23
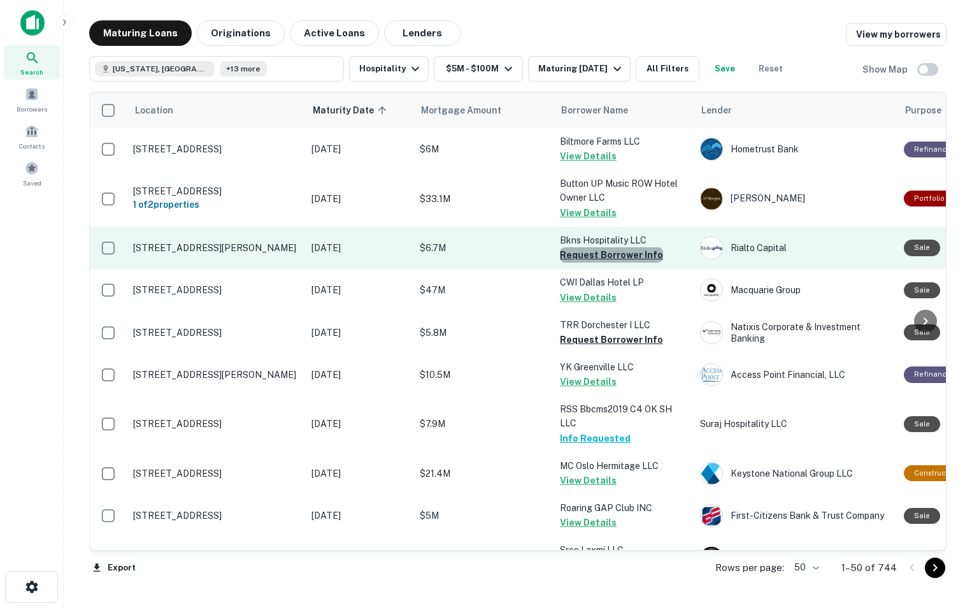
click at [617, 254] on button "Request Borrower Info" at bounding box center [611, 254] width 103 height 15
click at [148, 242] on p "[STREET_ADDRESS][PERSON_NAME]" at bounding box center [216, 247] width 166 height 11
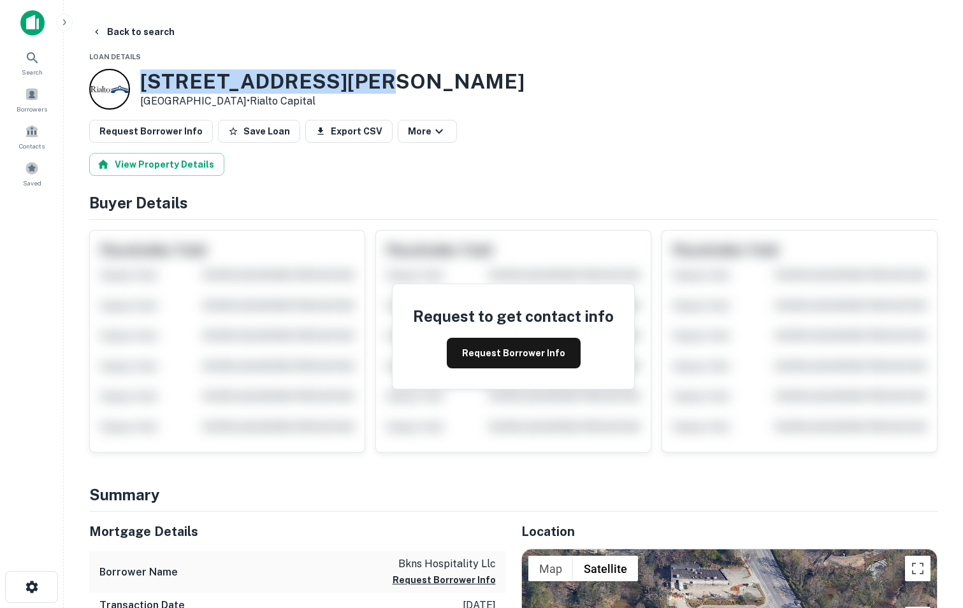
drag, startPoint x: 143, startPoint y: 76, endPoint x: 393, endPoint y: 73, distance: 250.4
click at [393, 73] on div "[STREET_ADDRESS][PERSON_NAME] • Rialto Capital" at bounding box center [513, 89] width 848 height 41
copy h3 "[STREET_ADDRESS][PERSON_NAME]"
click at [112, 27] on button "Back to search" at bounding box center [133, 31] width 93 height 23
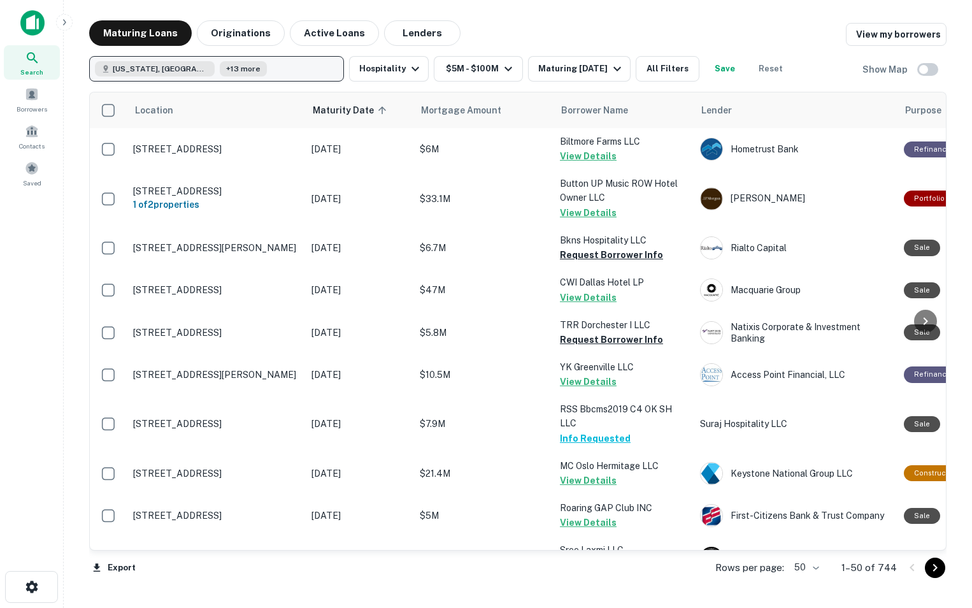
click at [267, 72] on button "[US_STATE], [GEOGRAPHIC_DATA] +13 more" at bounding box center [216, 68] width 255 height 25
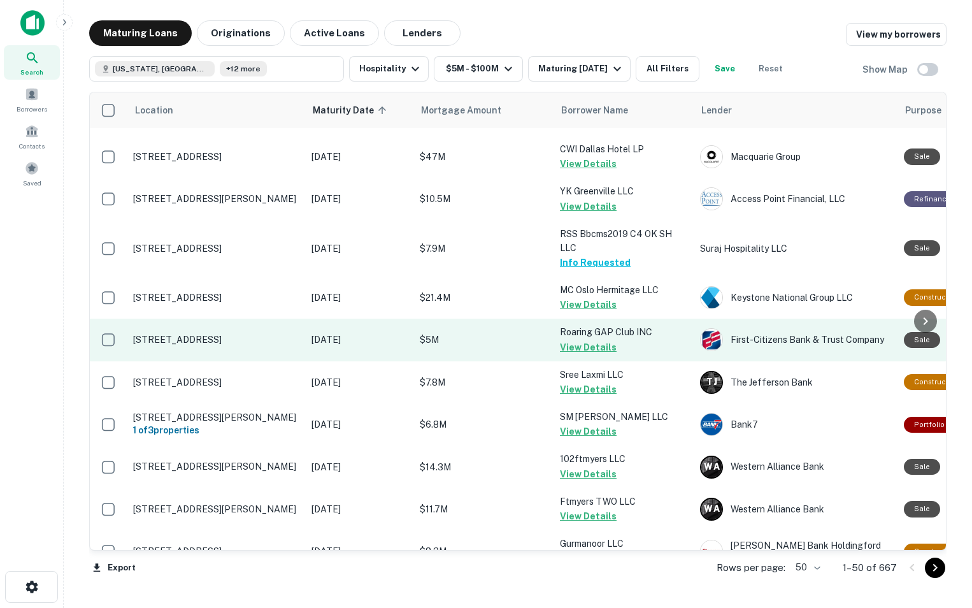
scroll to position [91, 0]
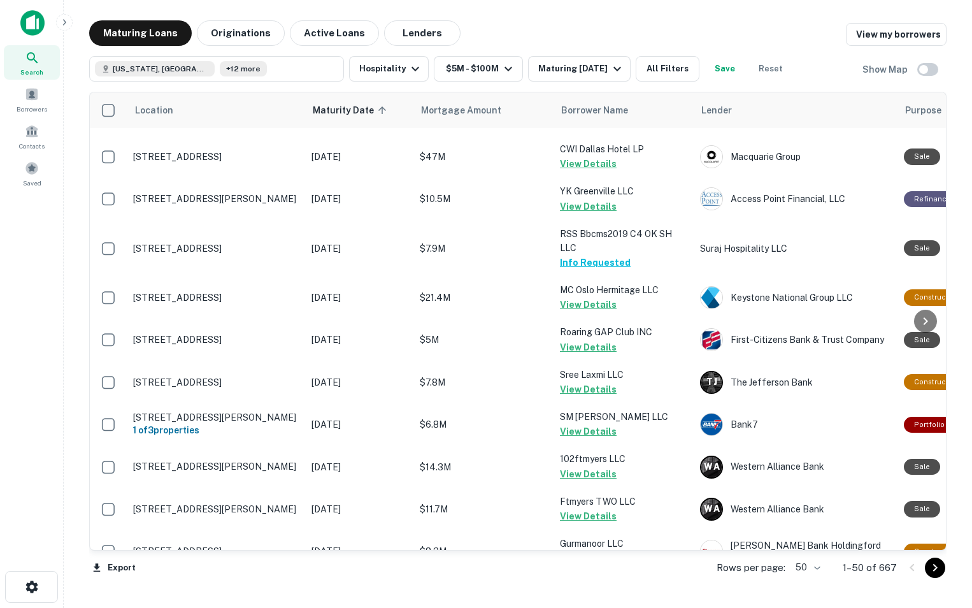
click at [819, 570] on body "Search Borrowers Contacts Saved Maturing Loans Originations Active Loans Lender…" at bounding box center [486, 304] width 972 height 608
click at [809, 581] on li "100" at bounding box center [808, 581] width 37 height 23
type input "***"
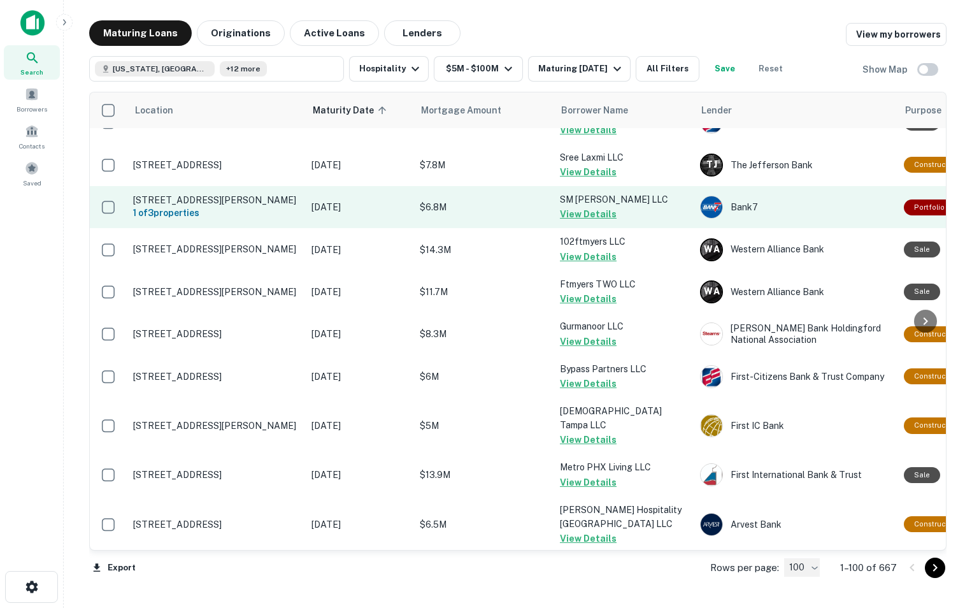
scroll to position [308, 0]
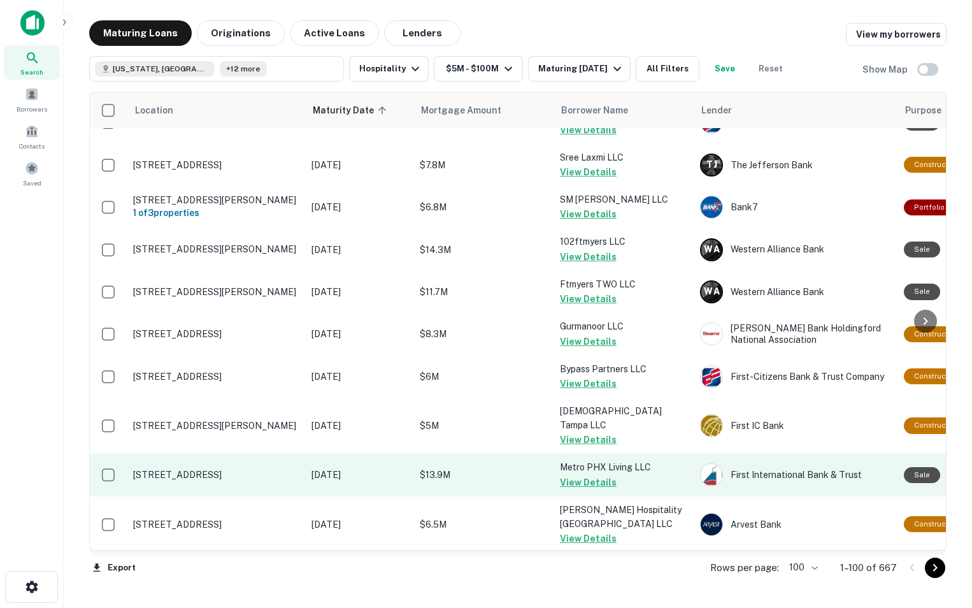
click at [259, 456] on td "[STREET_ADDRESS]" at bounding box center [216, 475] width 178 height 42
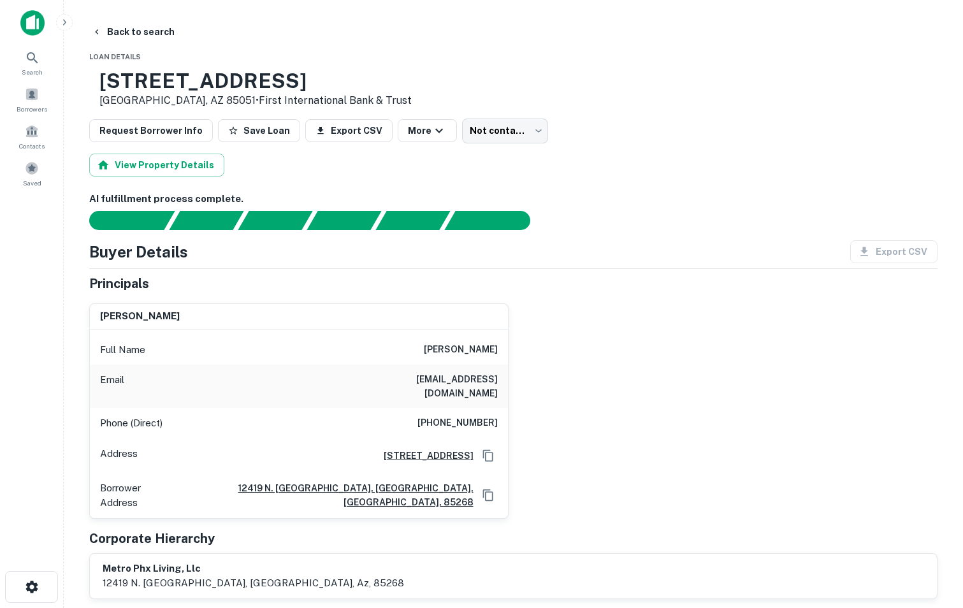
click at [141, 77] on h3 "[STREET_ADDRESS]" at bounding box center [255, 81] width 312 height 24
drag, startPoint x: 141, startPoint y: 77, endPoint x: 474, endPoint y: 74, distance: 332.6
click at [474, 74] on div "[STREET_ADDRESS] • First International Bank & Trust" at bounding box center [513, 89] width 848 height 40
copy h3 "[STREET_ADDRESS]"
click at [129, 35] on button "Back to search" at bounding box center [133, 31] width 93 height 23
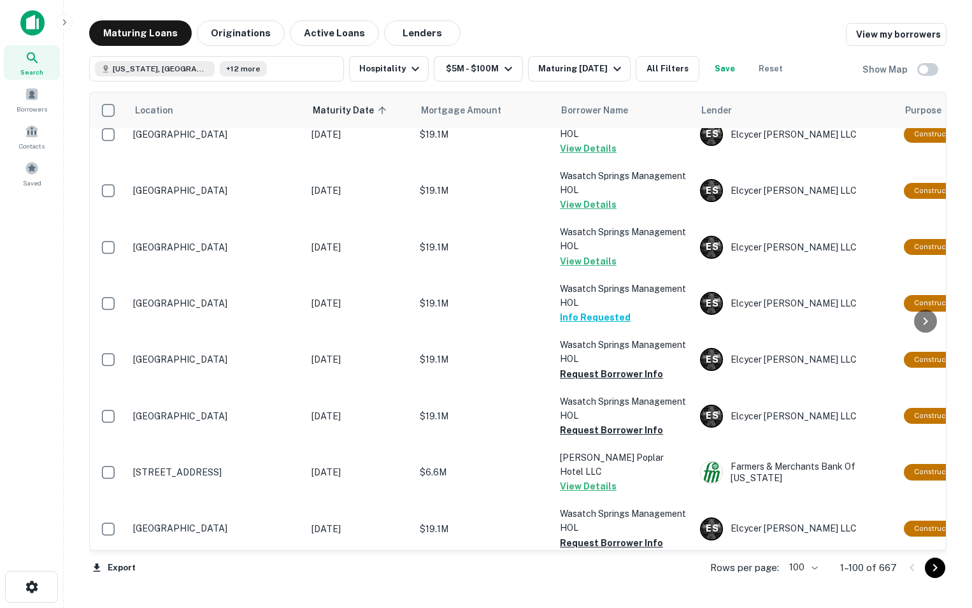
scroll to position [2145, 0]
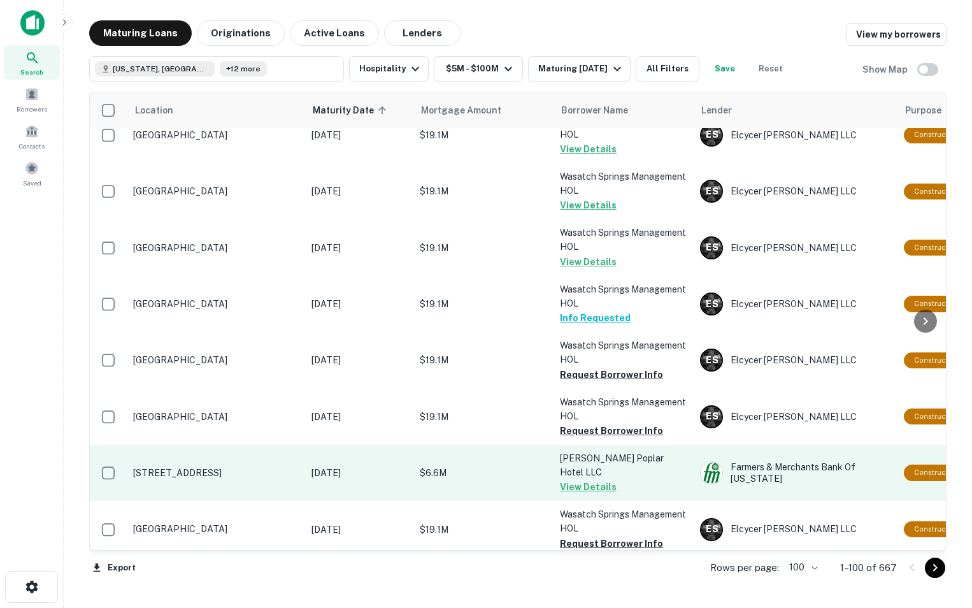
click at [192, 467] on p "[STREET_ADDRESS]" at bounding box center [216, 472] width 166 height 11
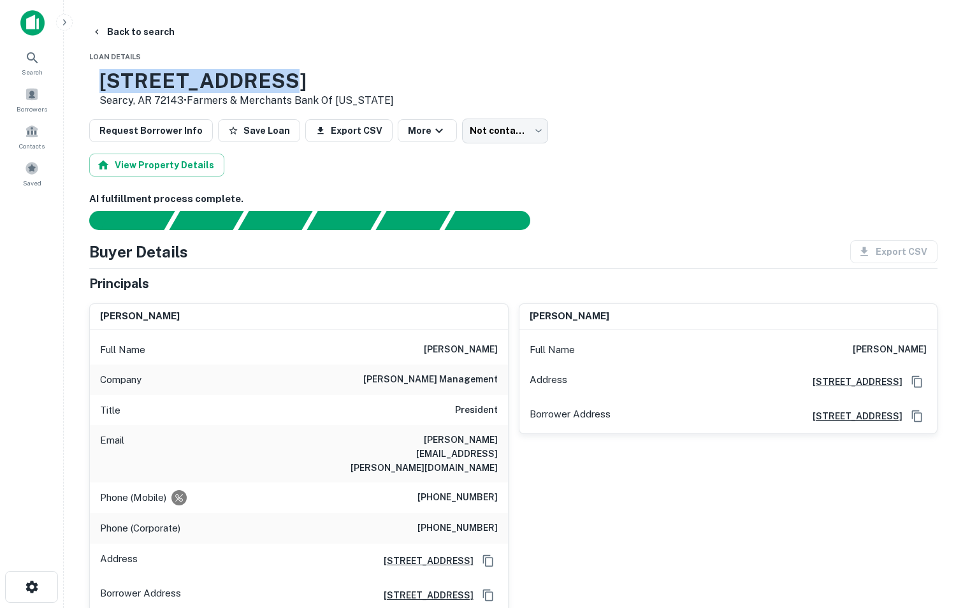
drag, startPoint x: 143, startPoint y: 80, endPoint x: 354, endPoint y: 88, distance: 211.1
click at [354, 88] on h3 "[STREET_ADDRESS]" at bounding box center [246, 81] width 294 height 24
copy h3 "[STREET_ADDRESS]"
click at [137, 27] on button "Back to search" at bounding box center [133, 31] width 93 height 23
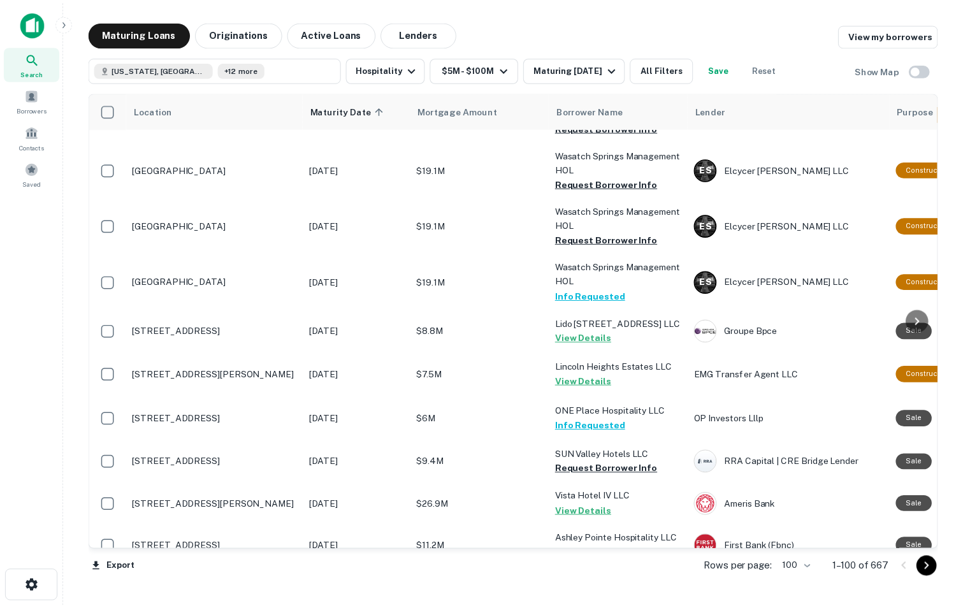
scroll to position [2842, 0]
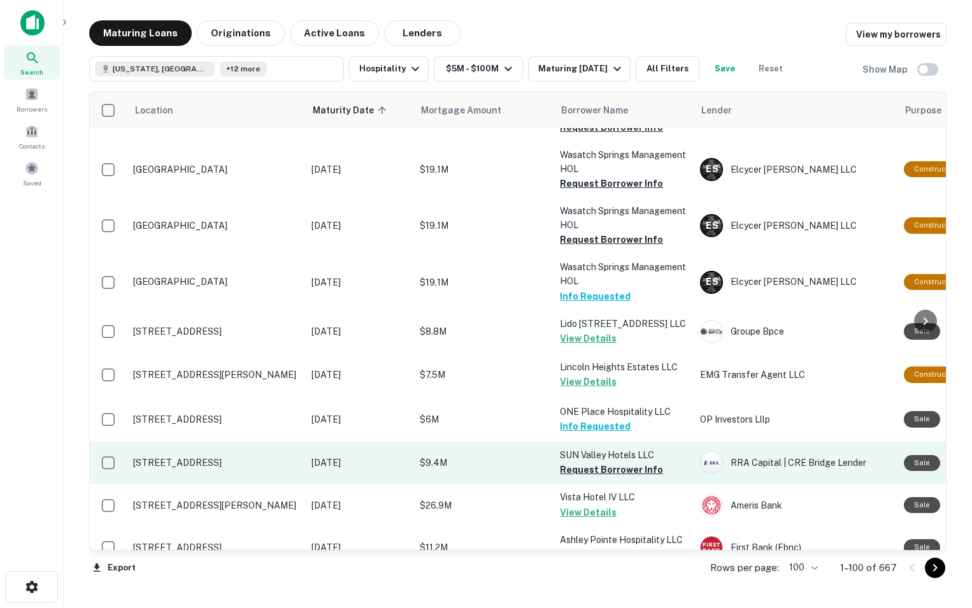
click at [207, 457] on p "[STREET_ADDRESS]" at bounding box center [216, 462] width 166 height 11
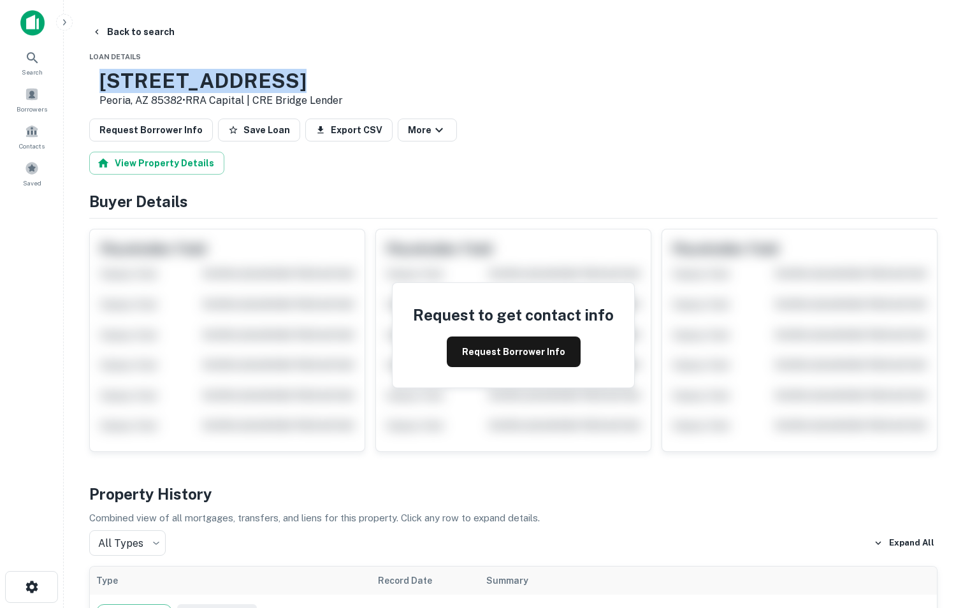
drag, startPoint x: 136, startPoint y: 80, endPoint x: 365, endPoint y: 73, distance: 228.9
click at [343, 73] on div "[STREET_ADDRESS] • RRA Capital | CRE Bridge Lender" at bounding box center [216, 89] width 254 height 40
copy h3 "[STREET_ADDRESS]"
click at [111, 29] on button "Back to search" at bounding box center [133, 31] width 93 height 23
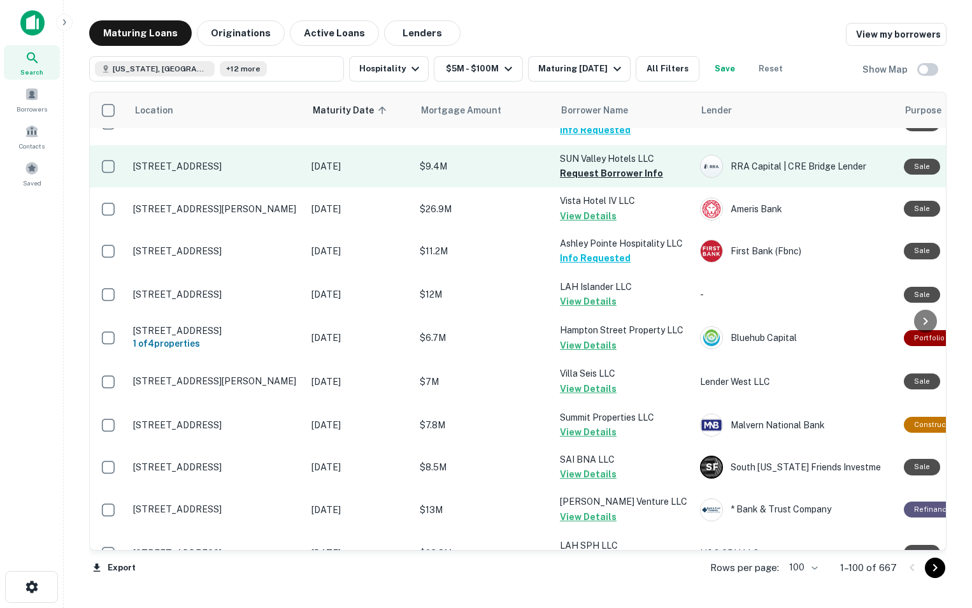
scroll to position [3141, 0]
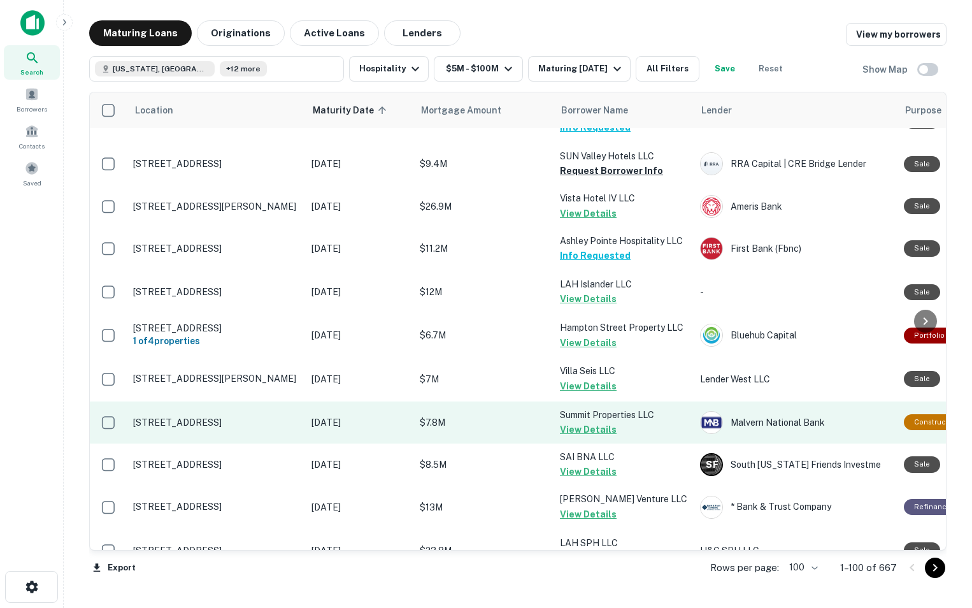
click at [264, 417] on p "[STREET_ADDRESS]" at bounding box center [216, 422] width 166 height 11
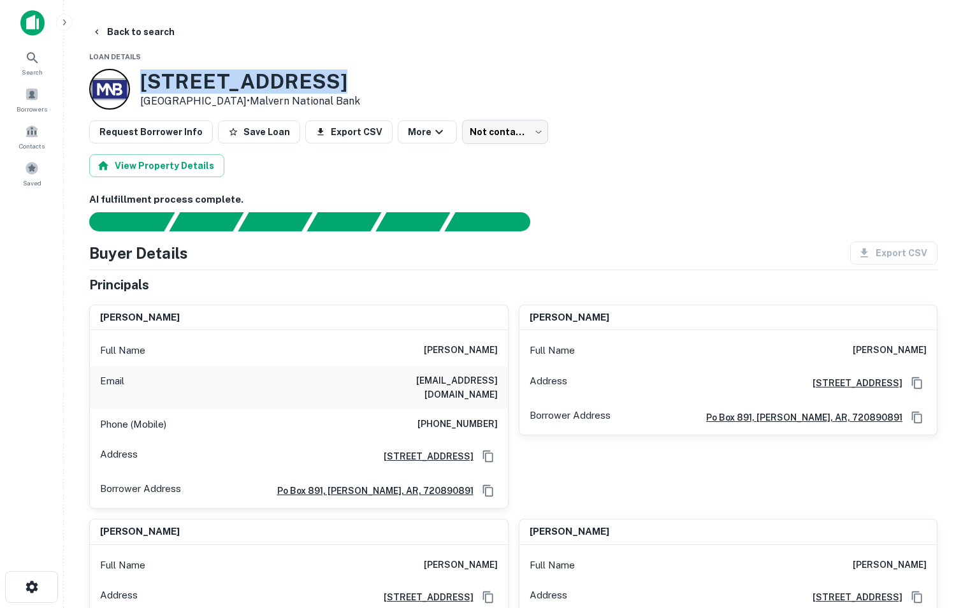
drag, startPoint x: 141, startPoint y: 75, endPoint x: 340, endPoint y: 76, distance: 198.2
click at [340, 76] on h3 "[STREET_ADDRESS]" at bounding box center [250, 81] width 220 height 24
copy h3 "[STREET_ADDRESS]"
click at [116, 36] on button "Back to search" at bounding box center [133, 31] width 93 height 23
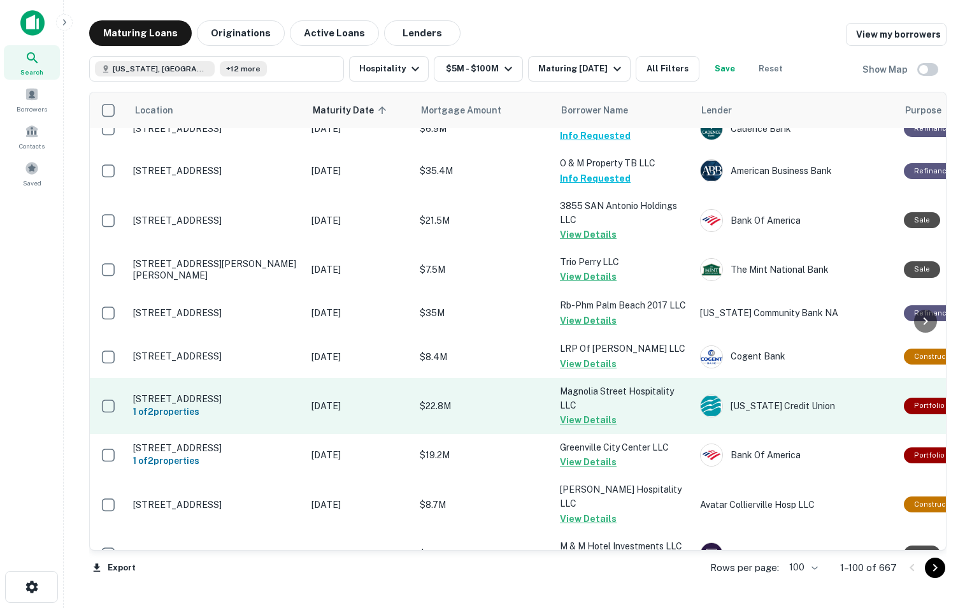
scroll to position [4164, 0]
